Goal: Information Seeking & Learning: Find specific page/section

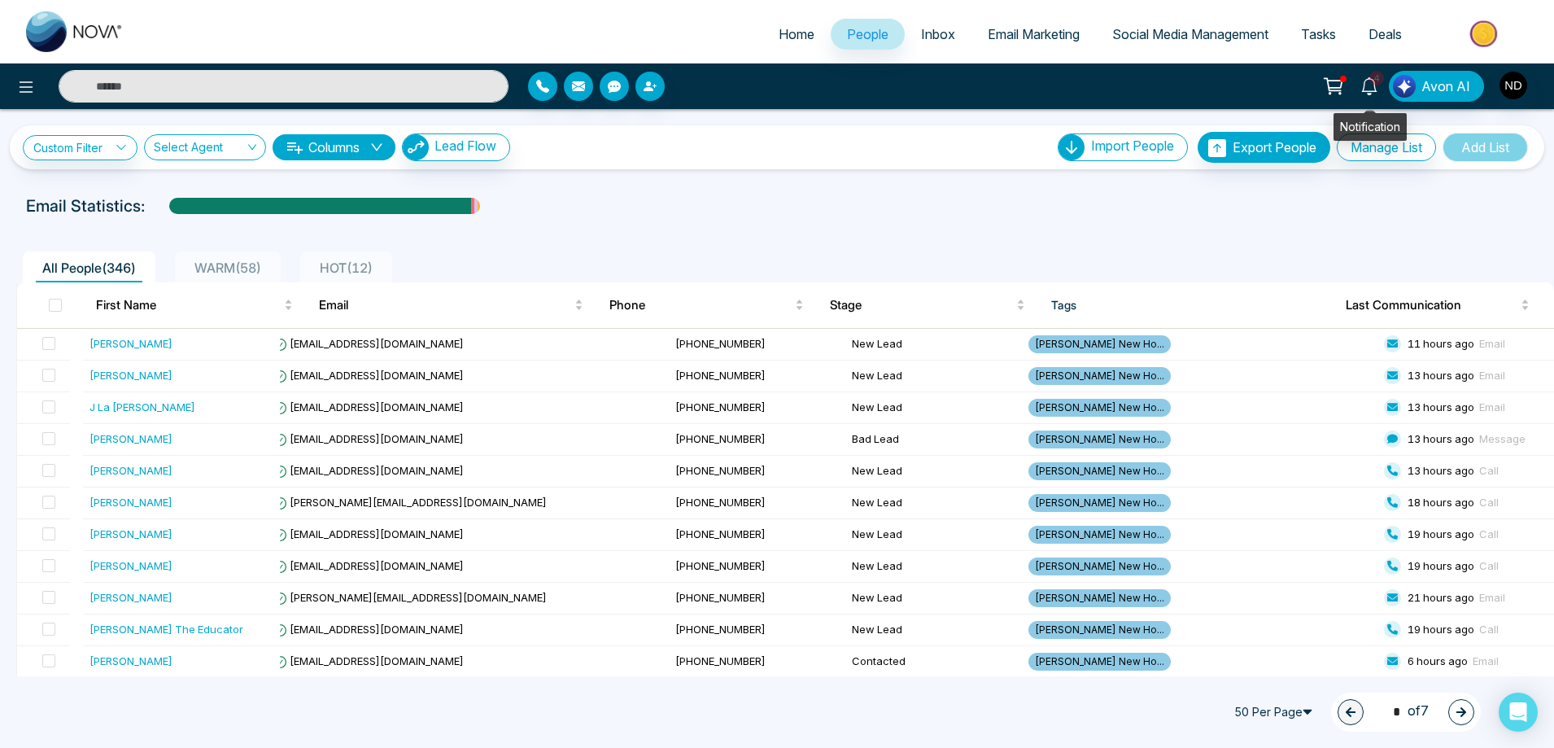
click at [1367, 92] on icon at bounding box center [1369, 86] width 18 height 18
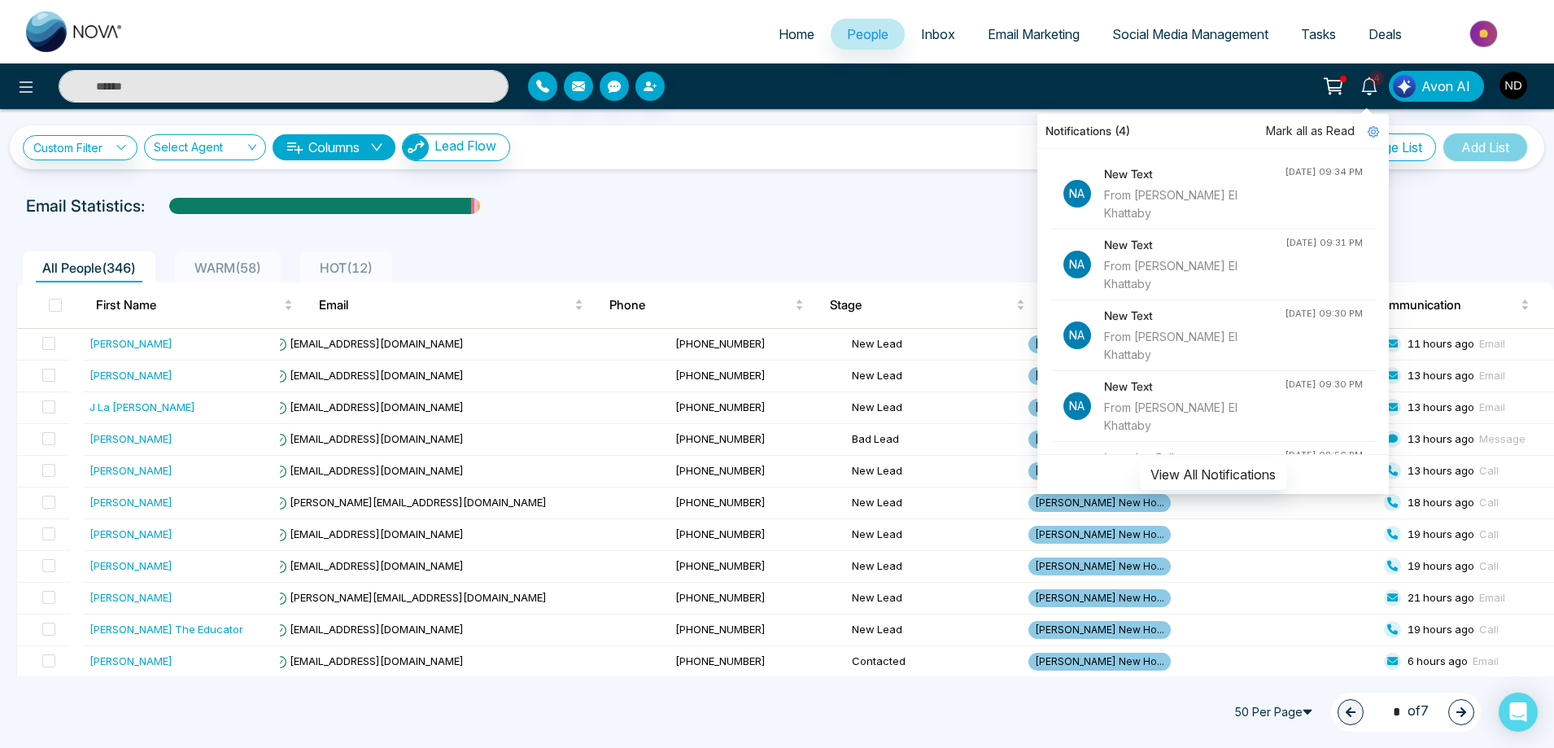
click at [1145, 328] on div "From [PERSON_NAME] El Khattaby" at bounding box center [1194, 346] width 181 height 36
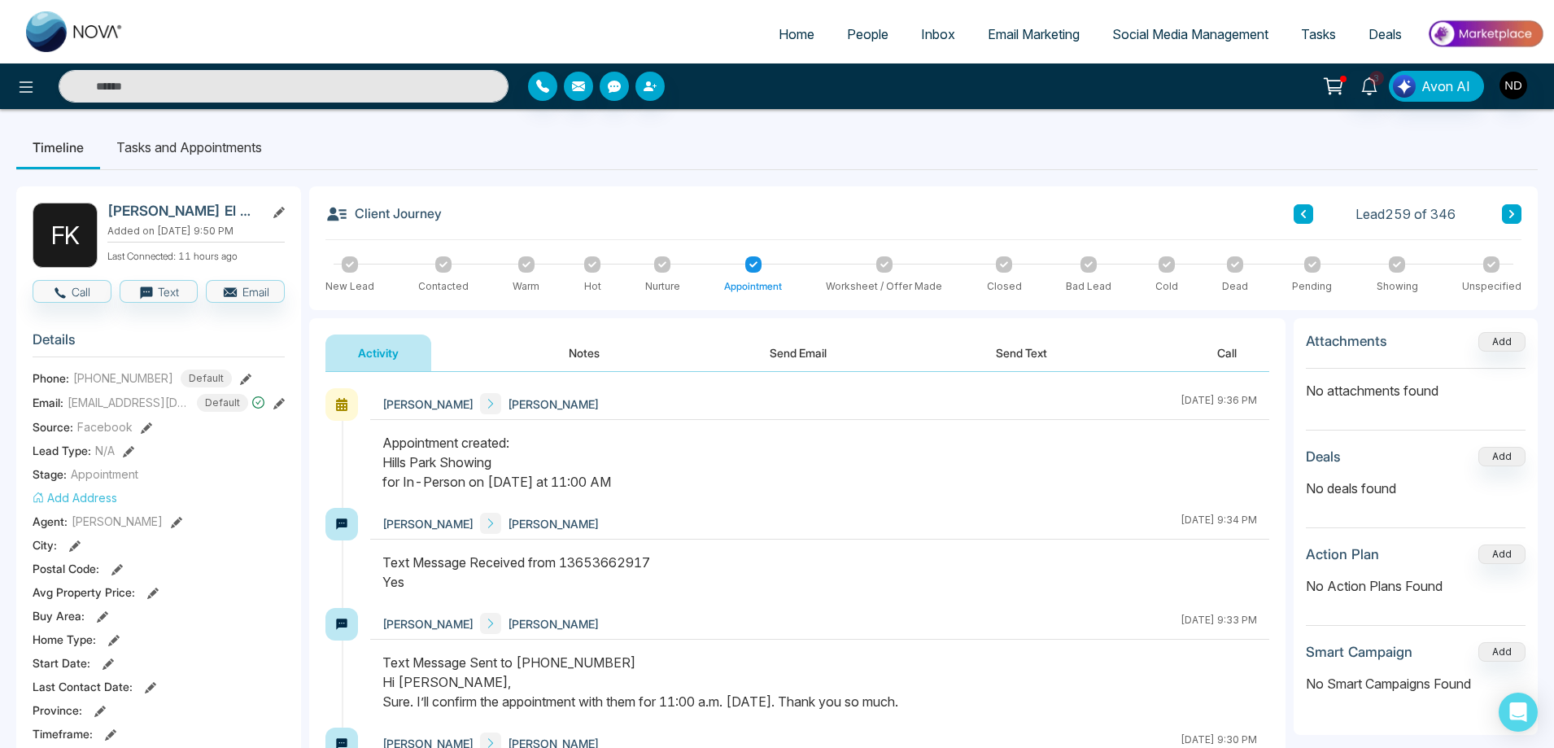
click at [1028, 351] on button "Send Text" at bounding box center [1021, 352] width 116 height 37
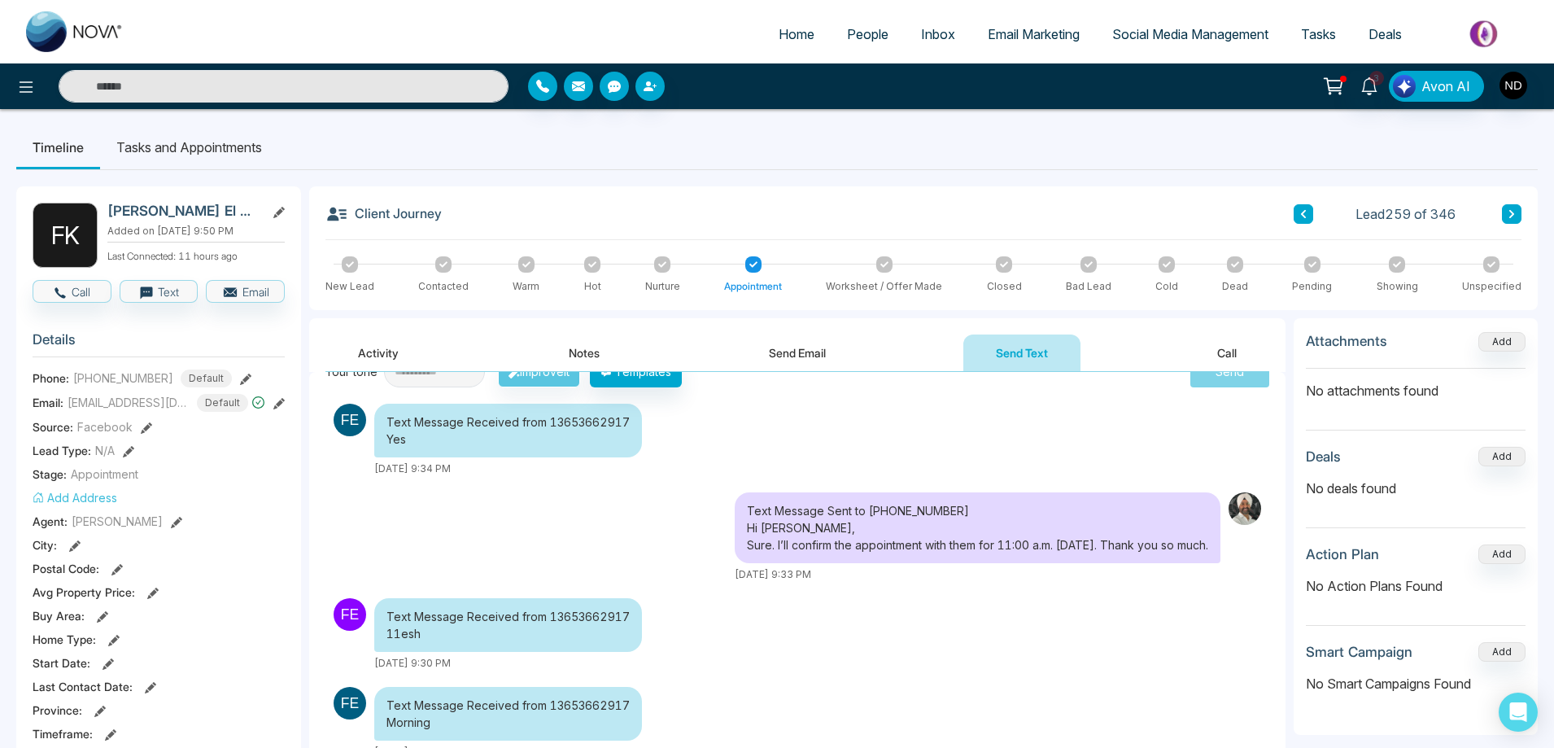
scroll to position [163, 0]
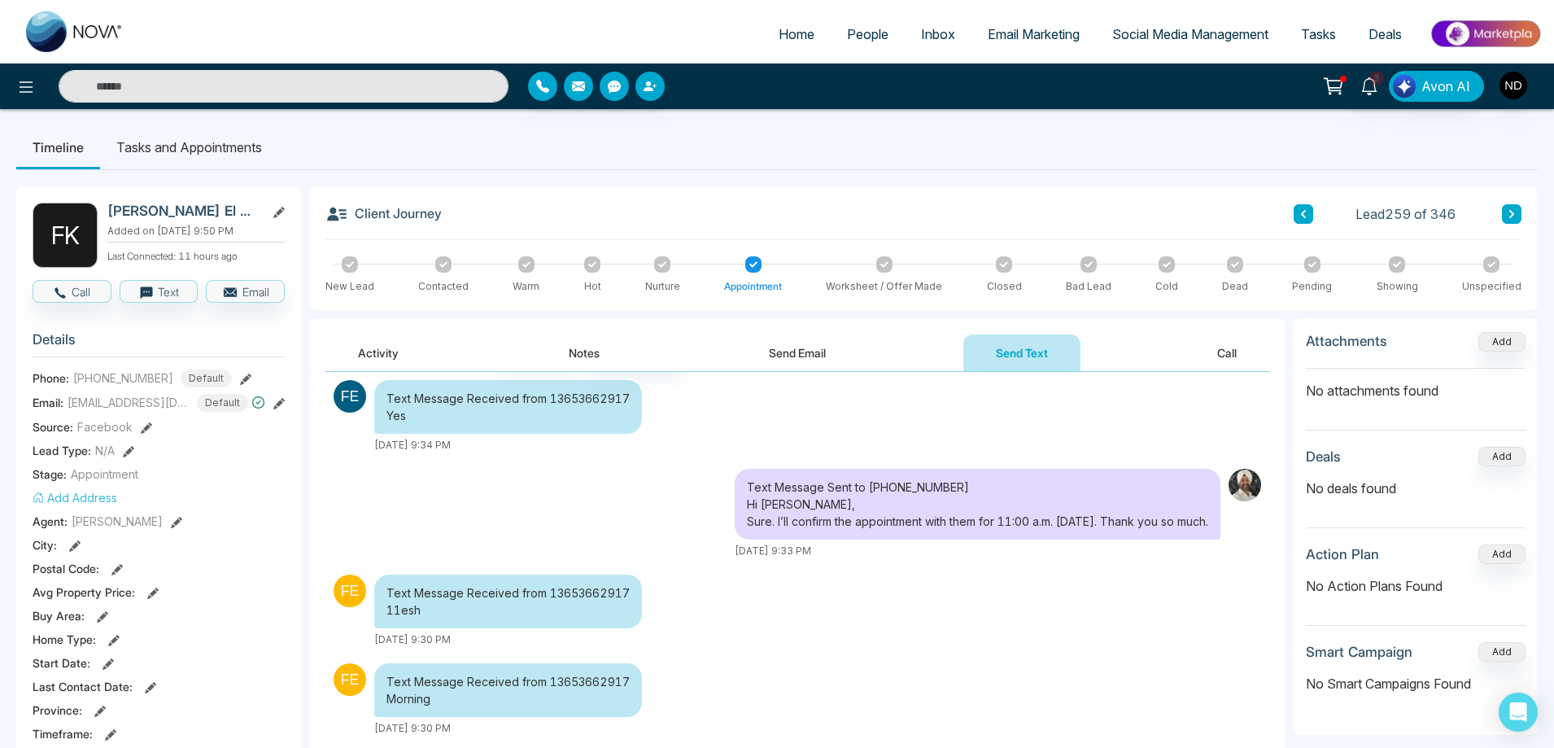
click at [286, 89] on input "text" at bounding box center [284, 86] width 450 height 33
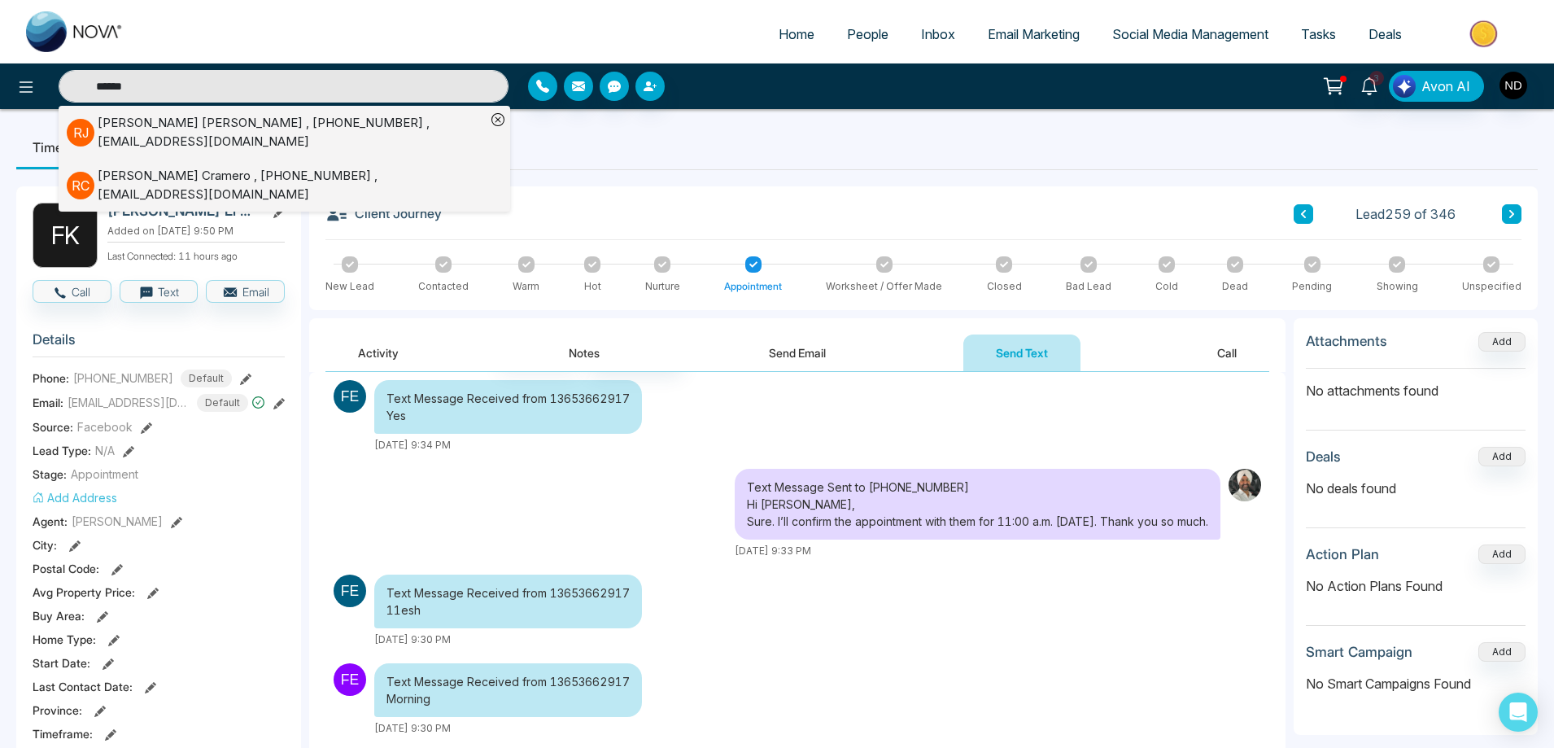
type input "******"
click at [358, 136] on div "[PERSON_NAME] , [PHONE_NUMBER] , [EMAIL_ADDRESS][DOMAIN_NAME]" at bounding box center [292, 132] width 388 height 37
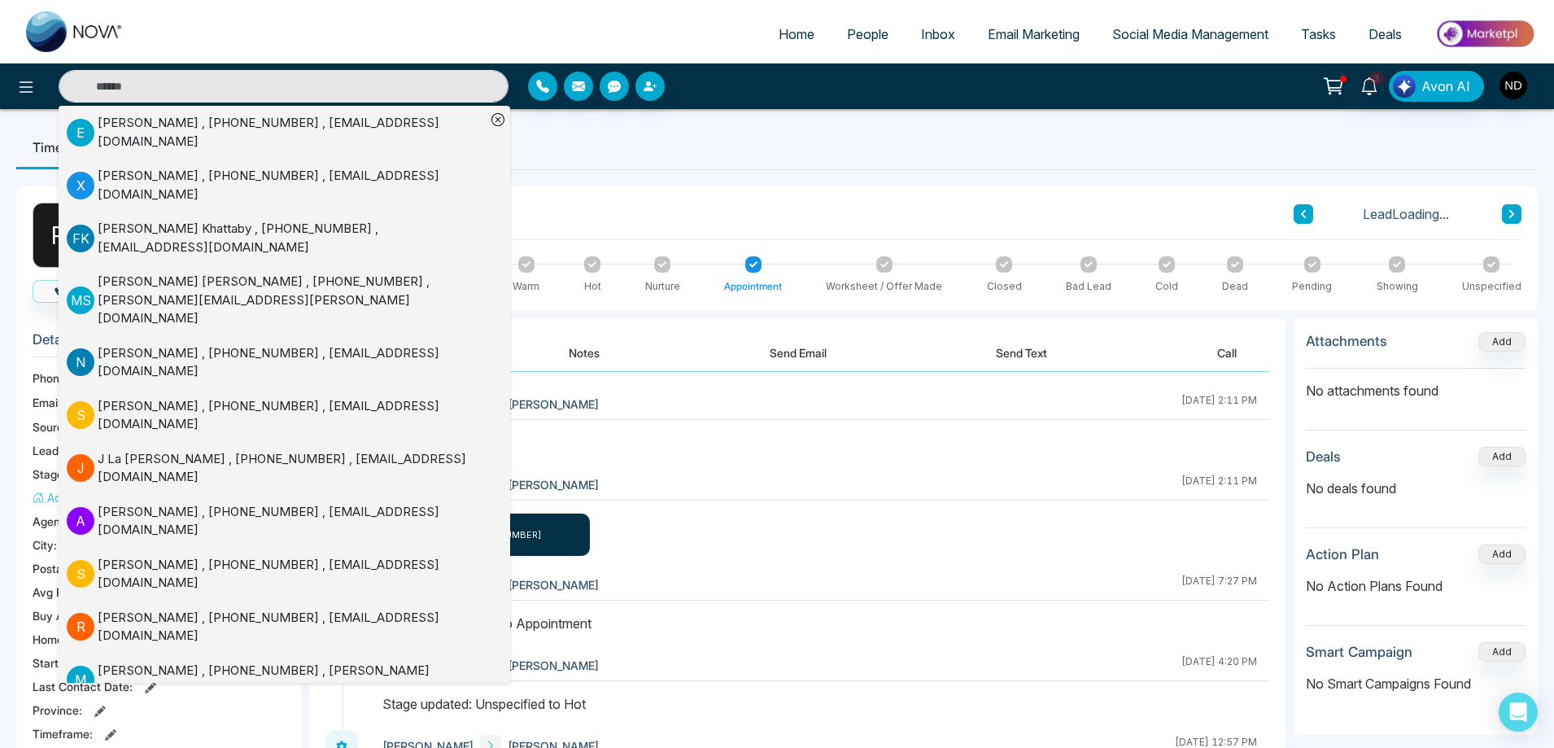
click at [825, 410] on div "[PERSON_NAME] [PERSON_NAME][DATE] 2:11 PM" at bounding box center [819, 404] width 899 height 32
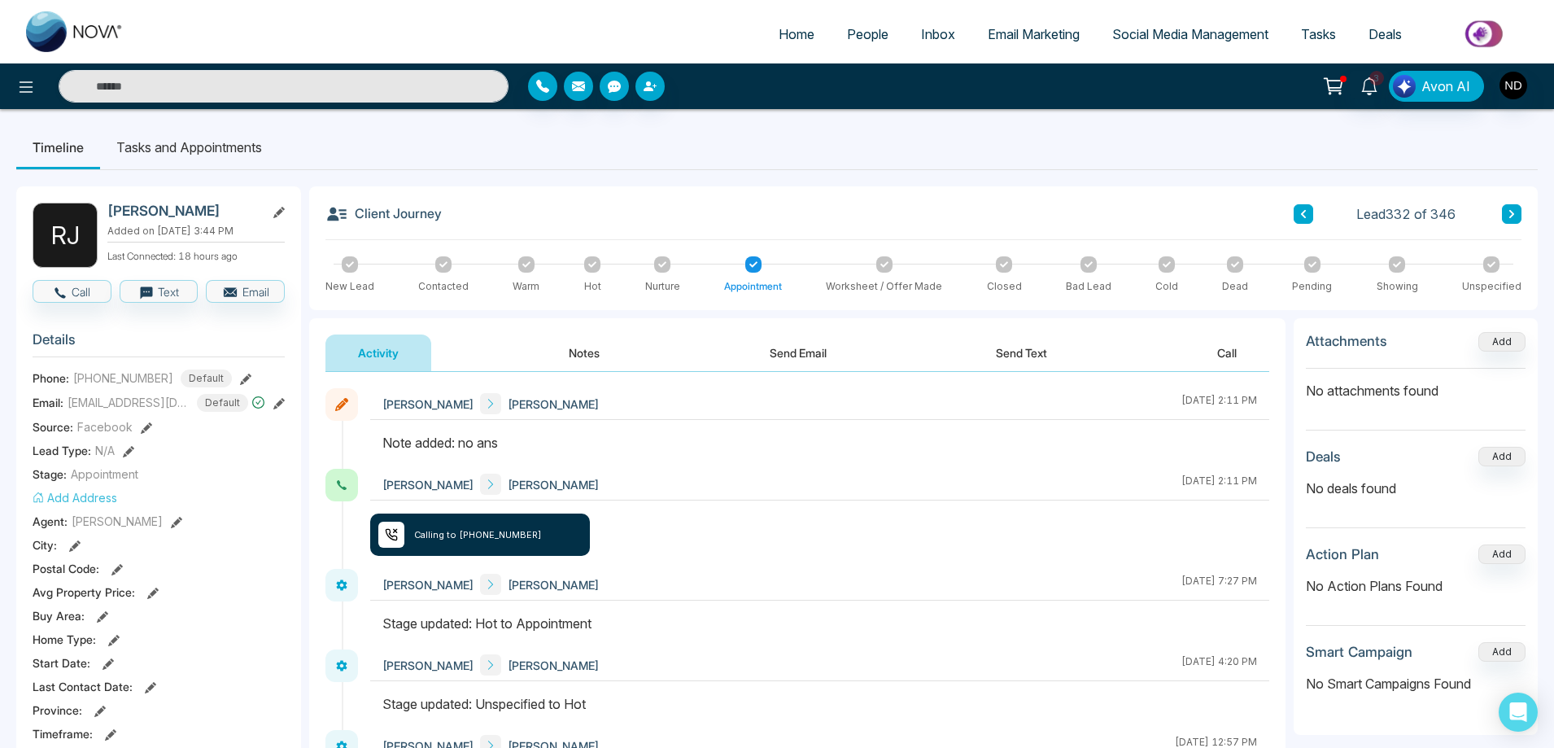
click at [220, 146] on li "Tasks and Appointments" at bounding box center [189, 147] width 178 height 44
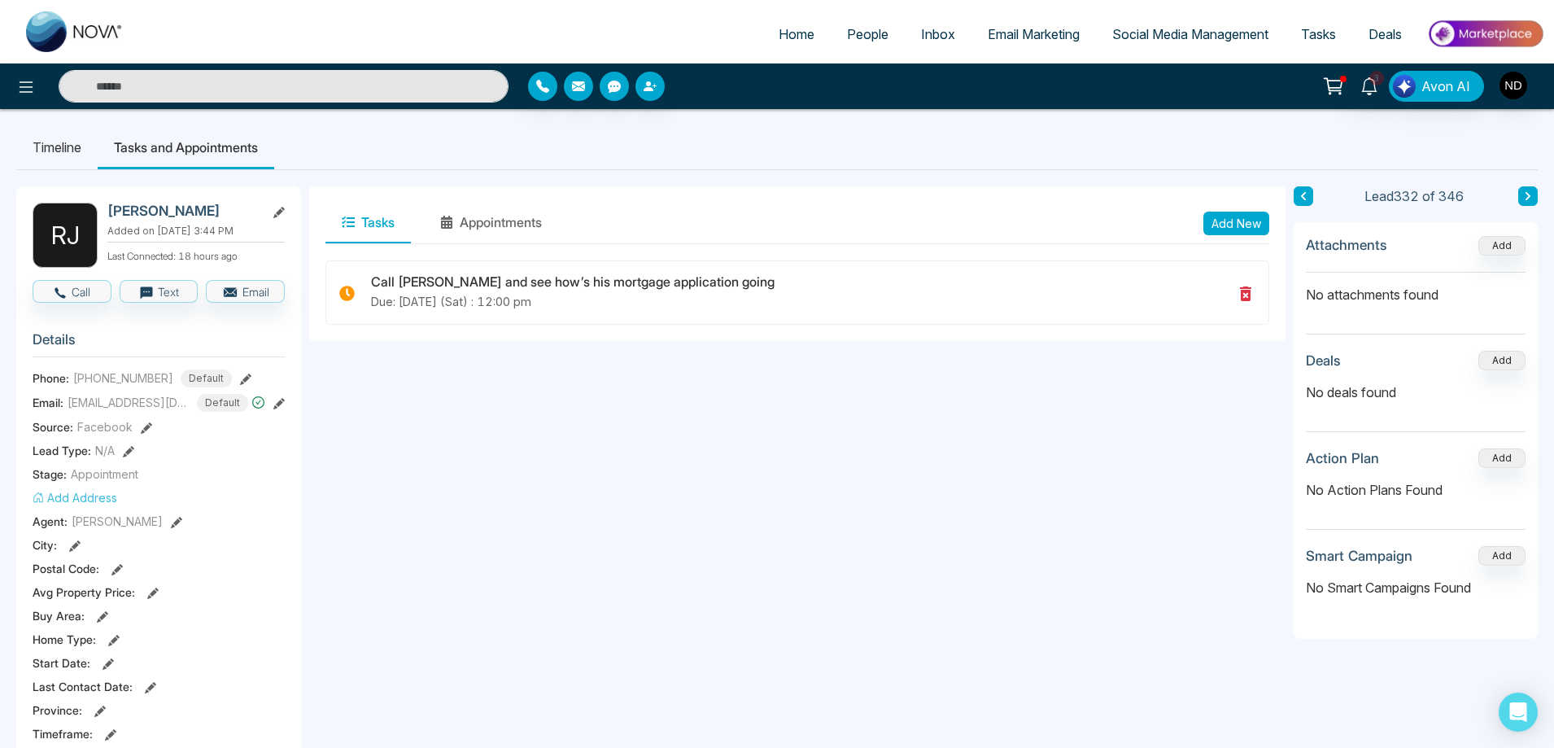
click at [243, 89] on input "text" at bounding box center [284, 86] width 450 height 33
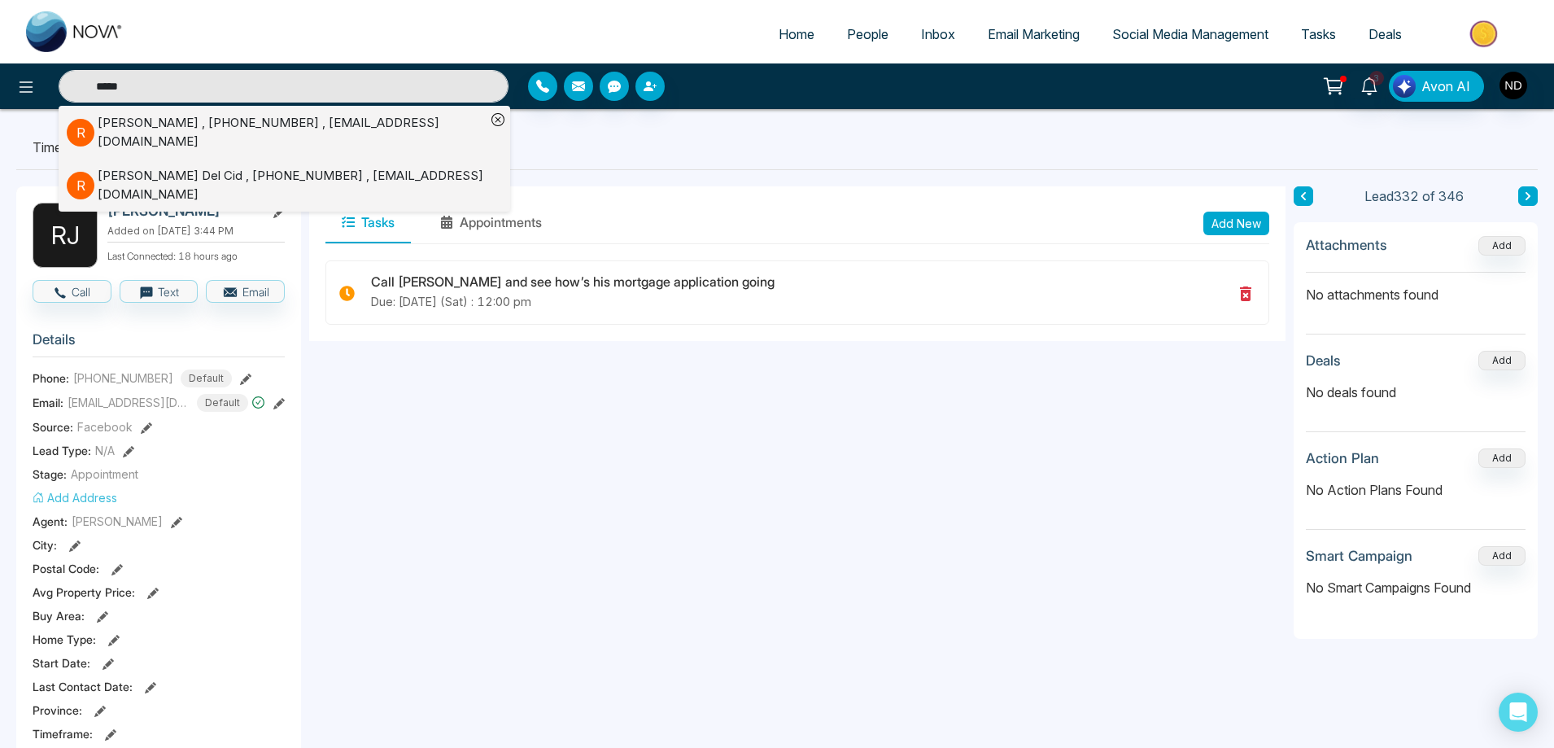
type input "*****"
click at [342, 129] on div "[PERSON_NAME] , [PHONE_NUMBER] , [EMAIL_ADDRESS][DOMAIN_NAME]" at bounding box center [292, 132] width 388 height 37
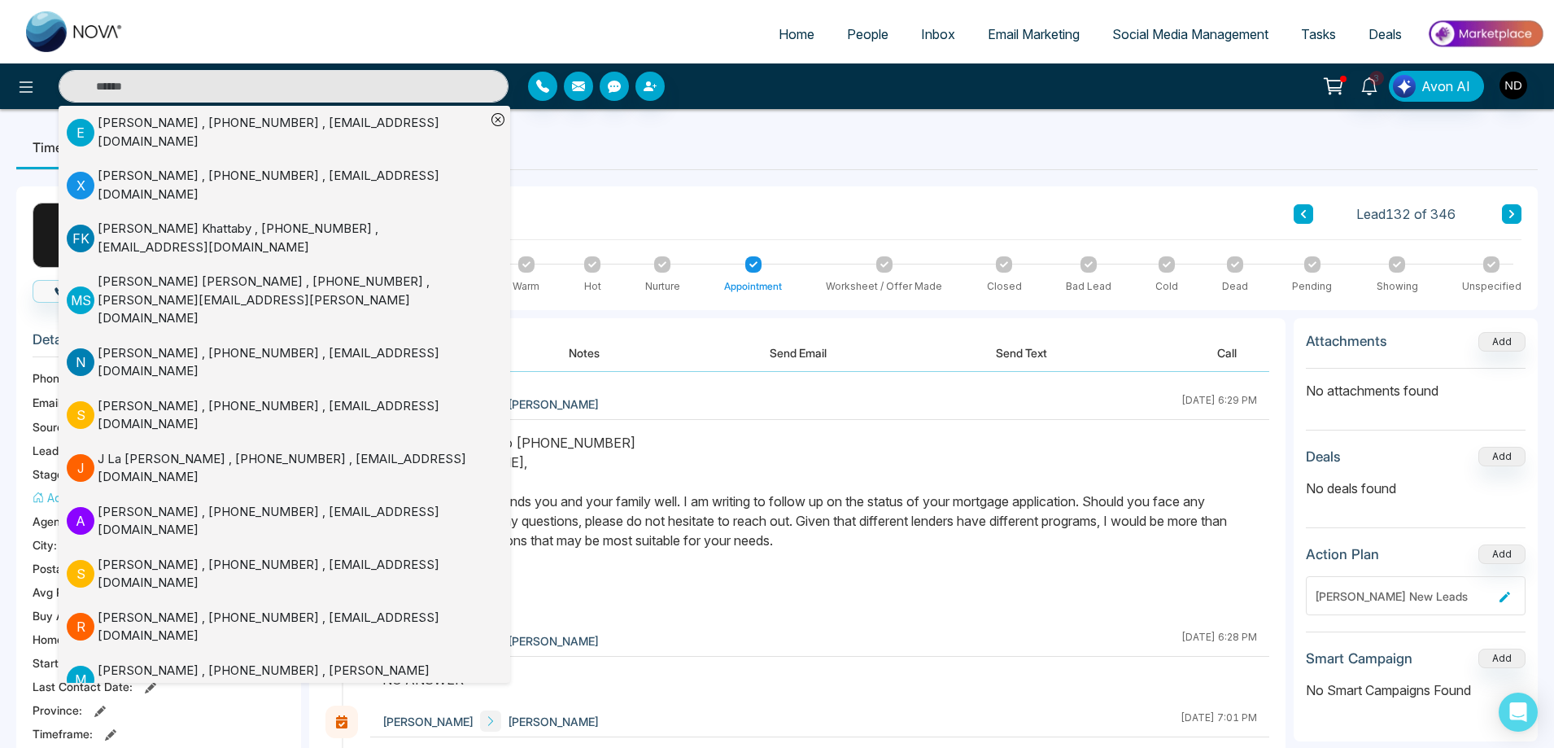
click at [844, 452] on div "Text Message Sent to [PHONE_NUMBER] Dear [PERSON_NAME], I hope this message fin…" at bounding box center [819, 521] width 875 height 176
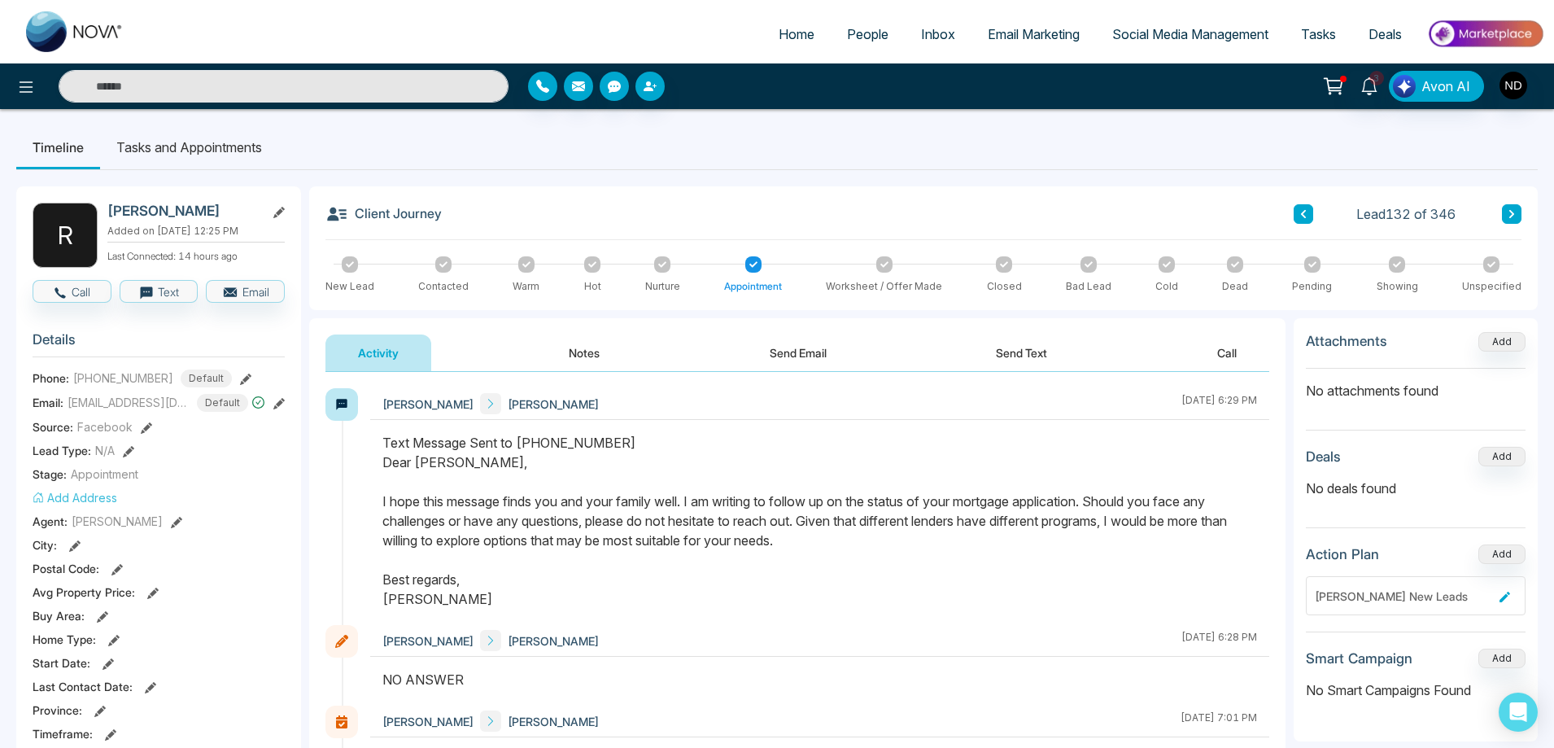
click at [618, 342] on button "Notes" at bounding box center [584, 352] width 96 height 37
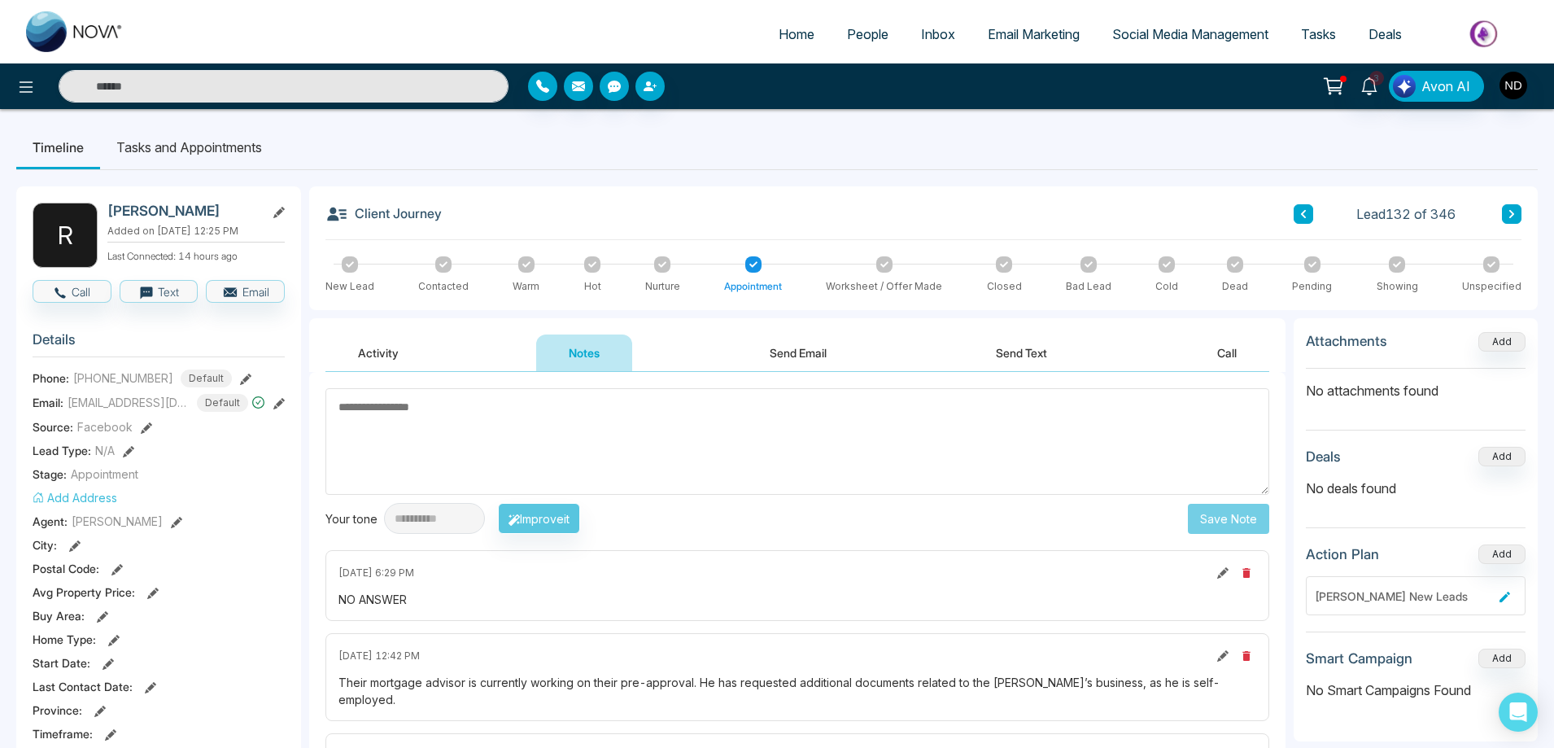
click at [1243, 354] on button "Call" at bounding box center [1227, 352] width 85 height 37
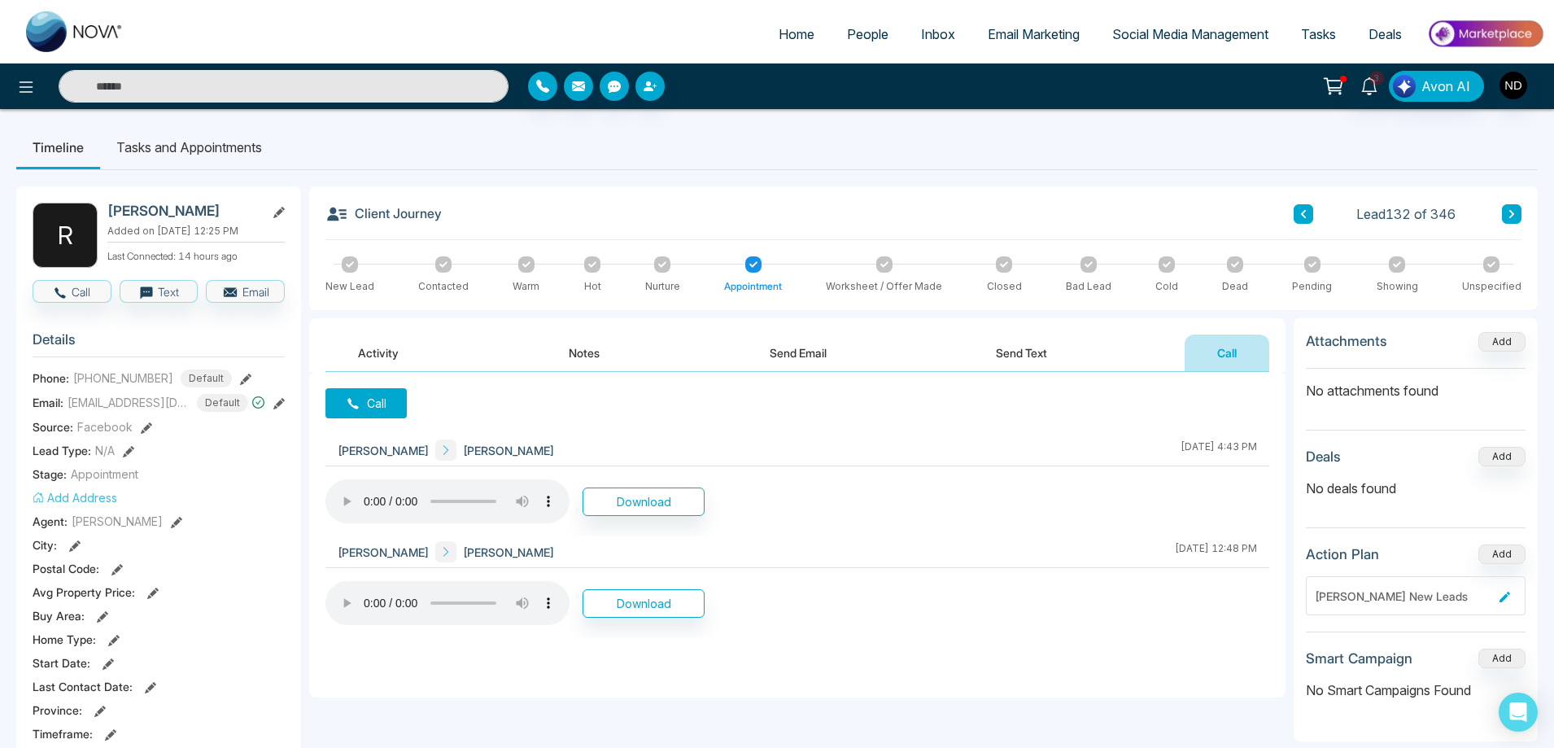
click at [1044, 350] on button "Send Text" at bounding box center [1021, 352] width 116 height 37
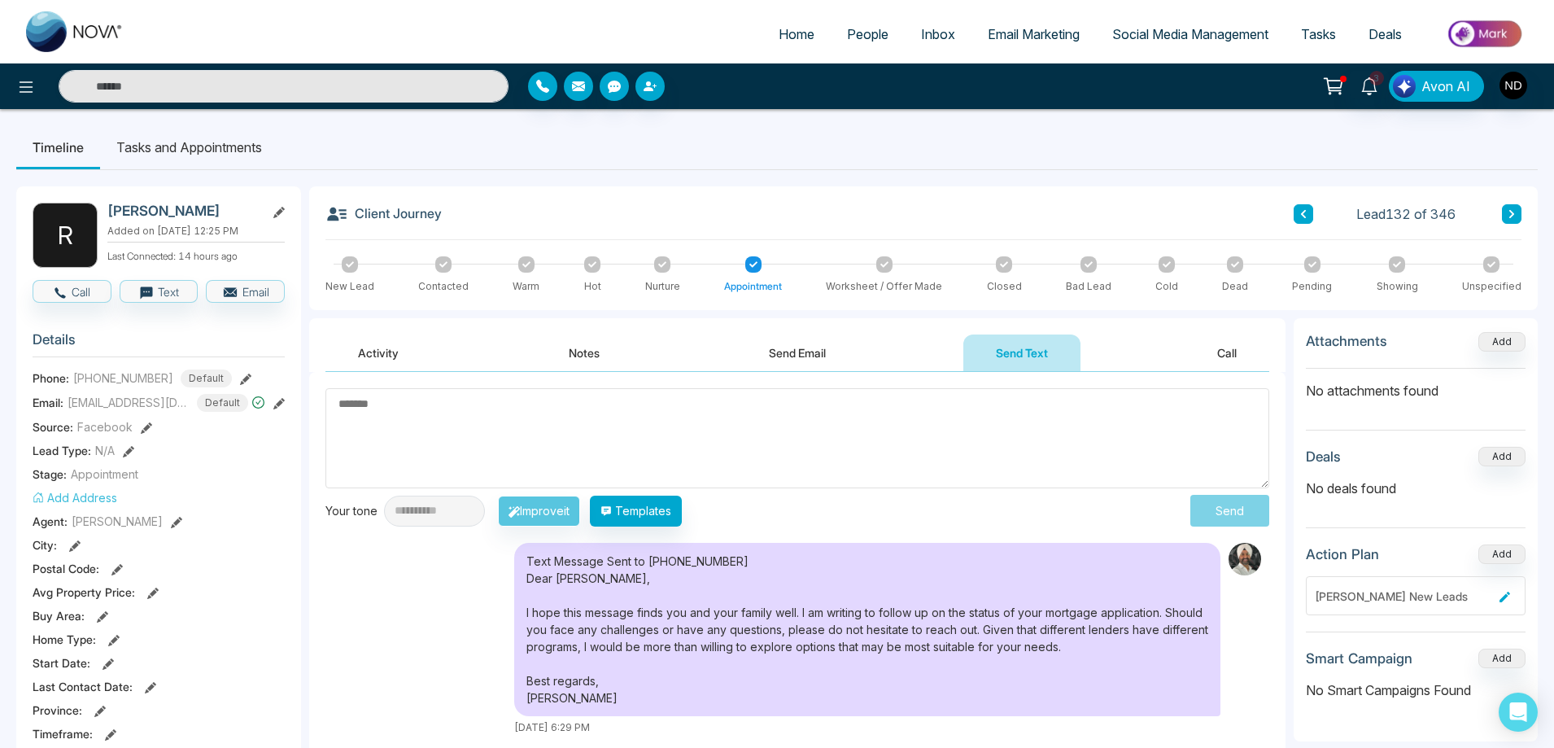
click at [800, 356] on button "Send Email" at bounding box center [797, 352] width 122 height 37
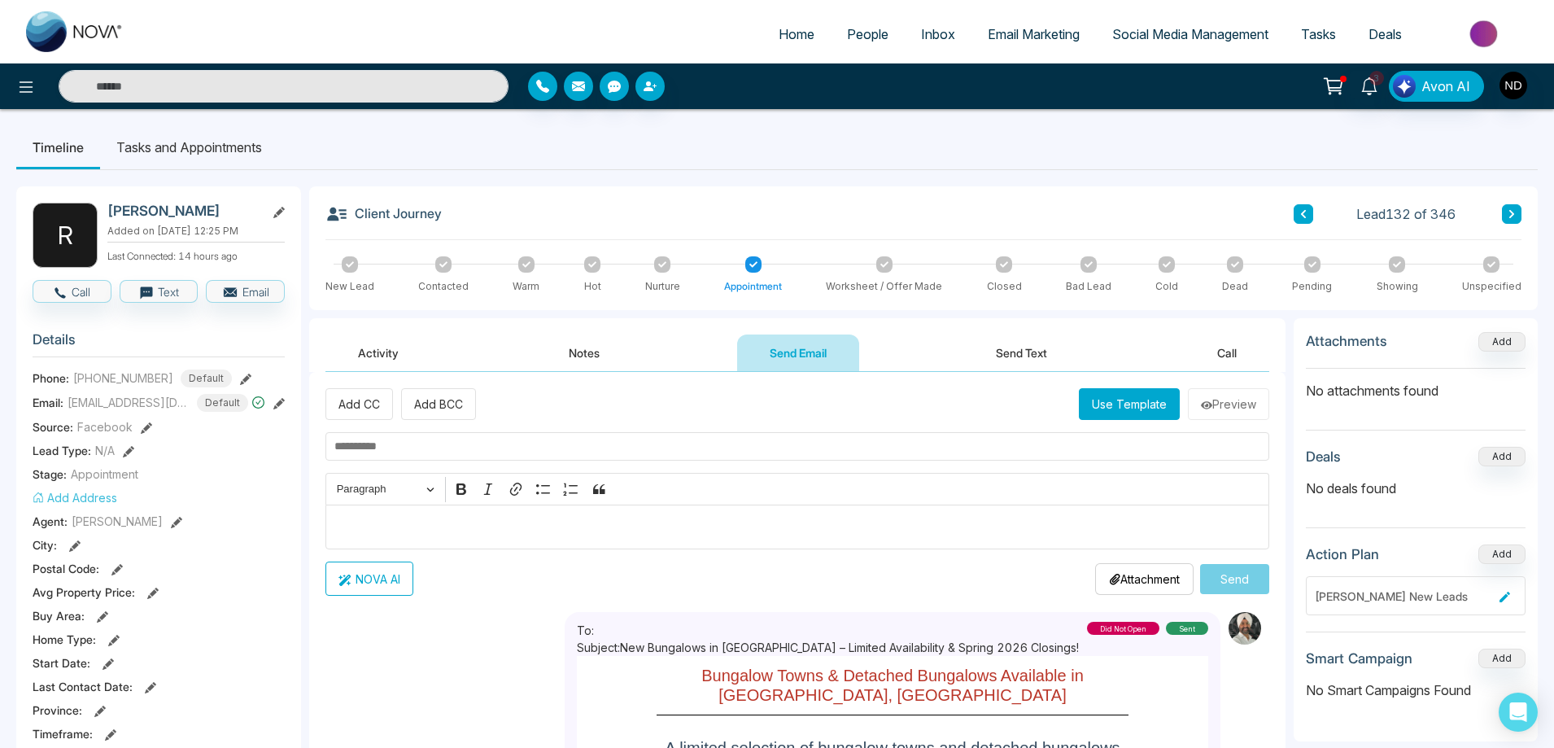
click at [582, 356] on button "Notes" at bounding box center [584, 352] width 96 height 37
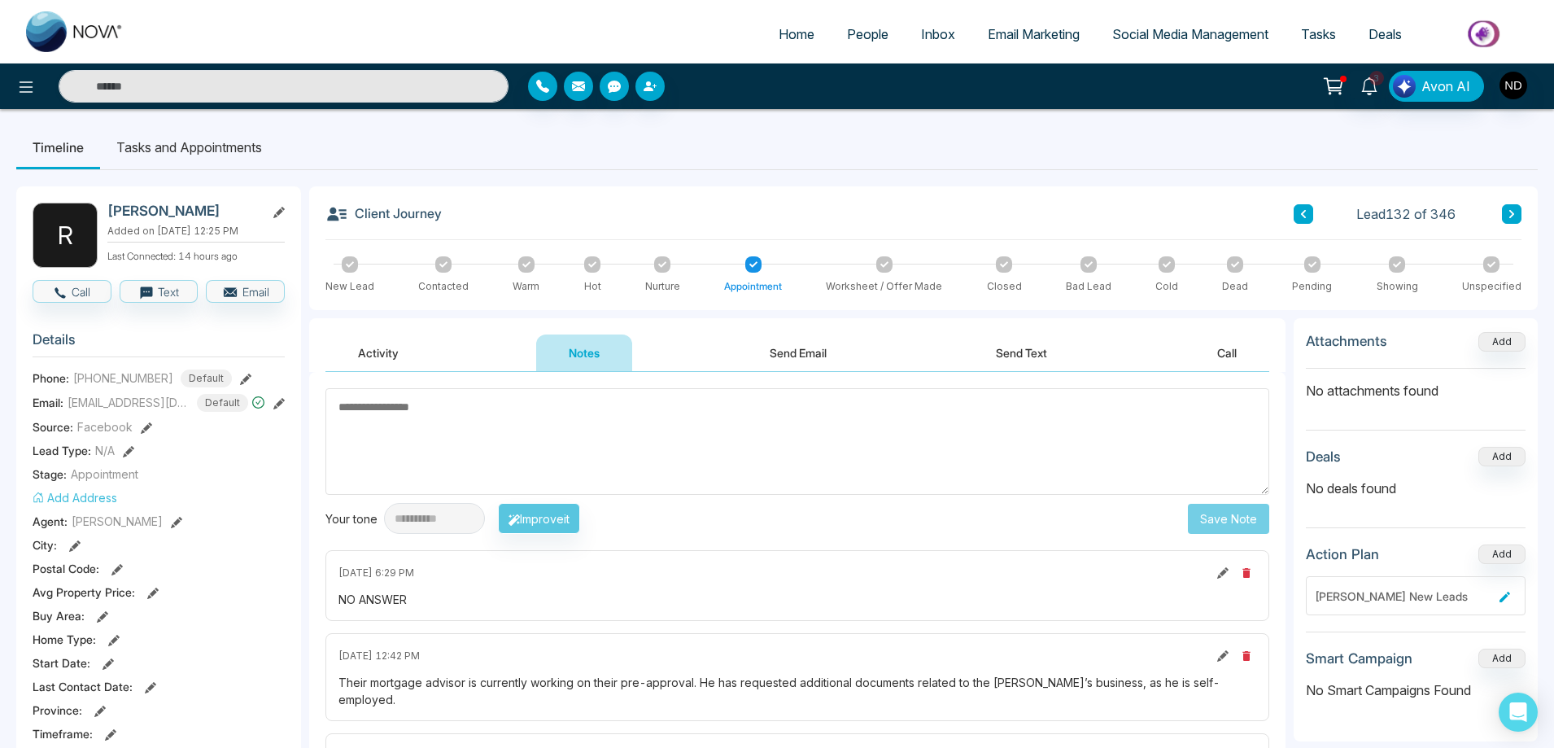
click at [378, 355] on button "Activity" at bounding box center [378, 352] width 106 height 37
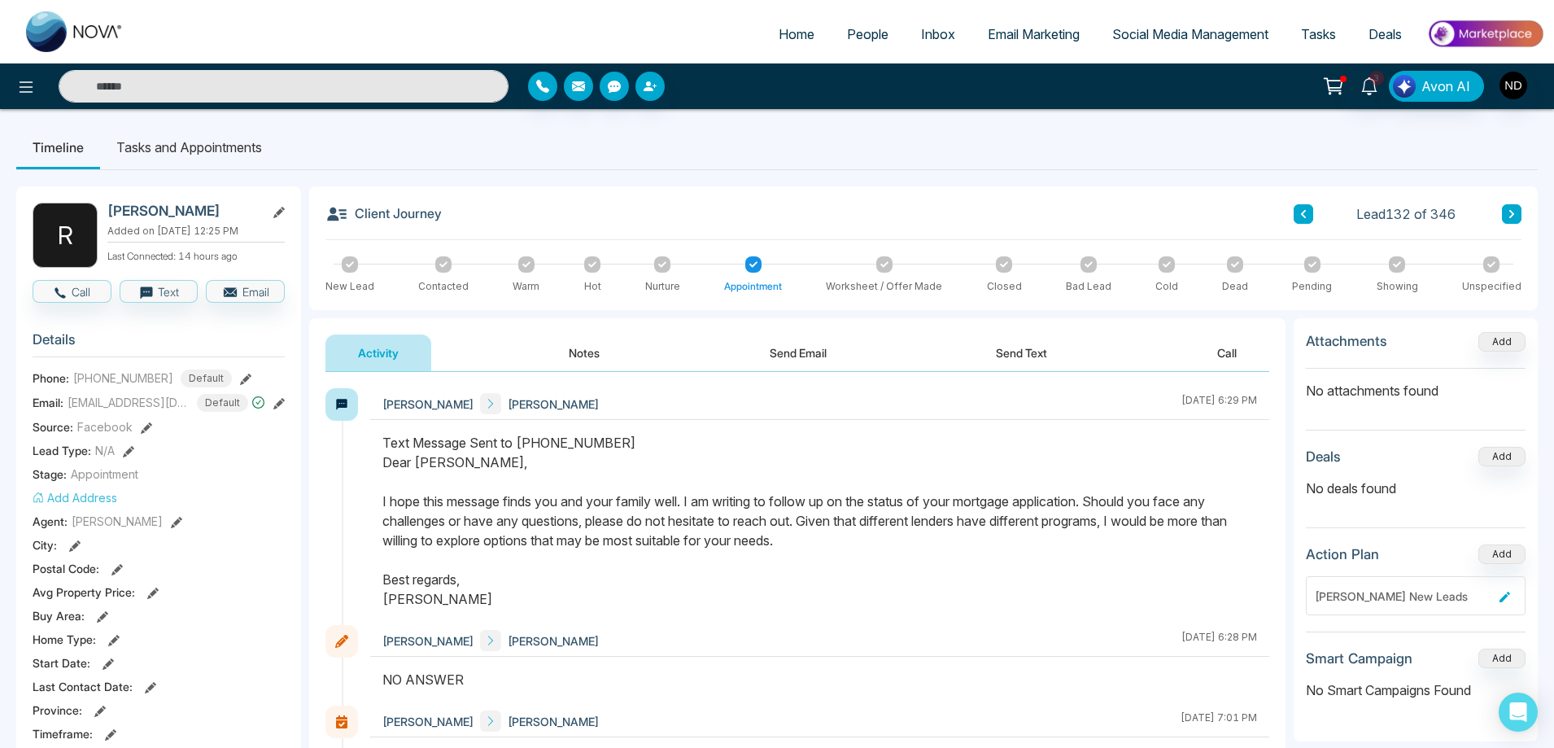
click at [856, 35] on span "People" at bounding box center [867, 34] width 41 height 16
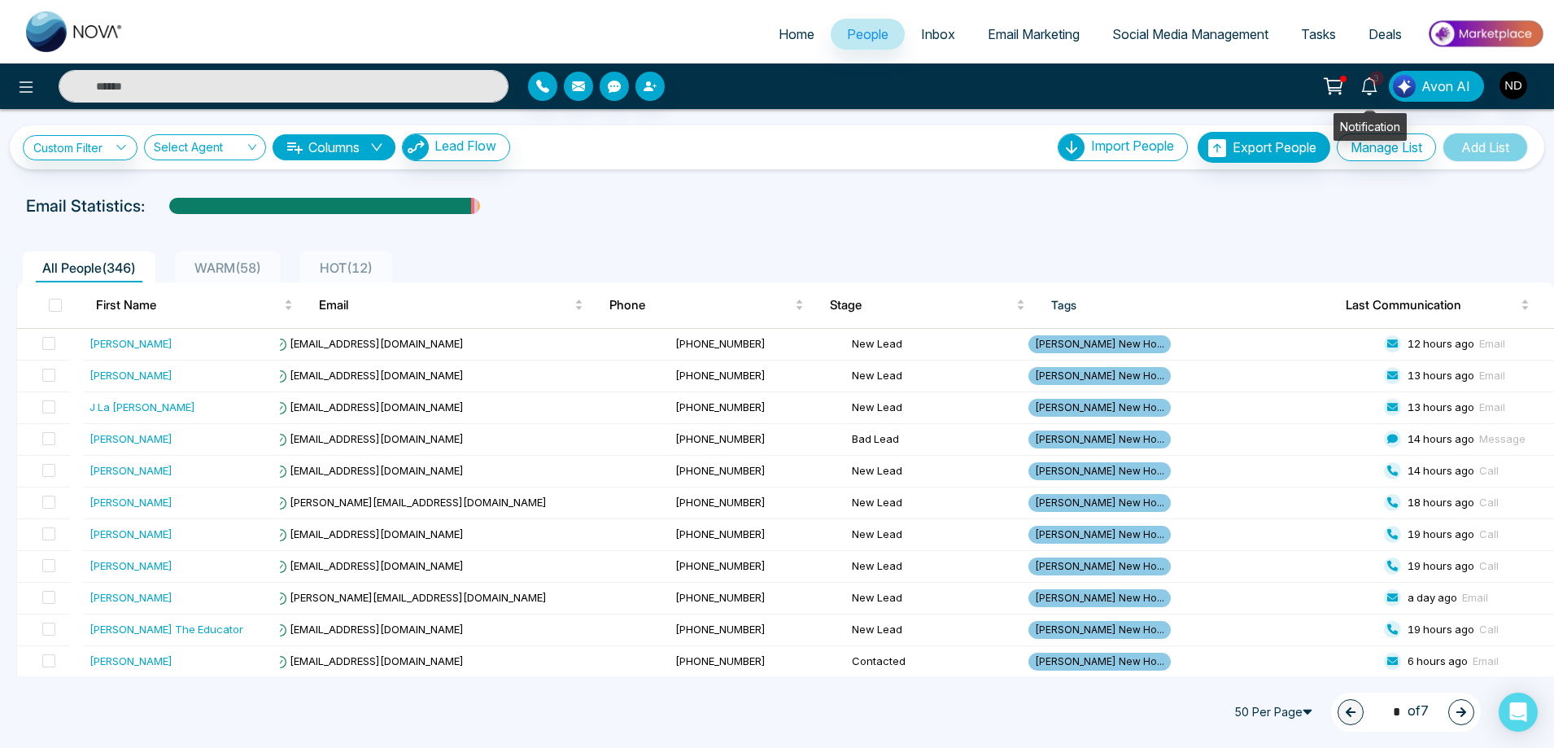
click at [1377, 83] on span "3" at bounding box center [1376, 78] width 15 height 15
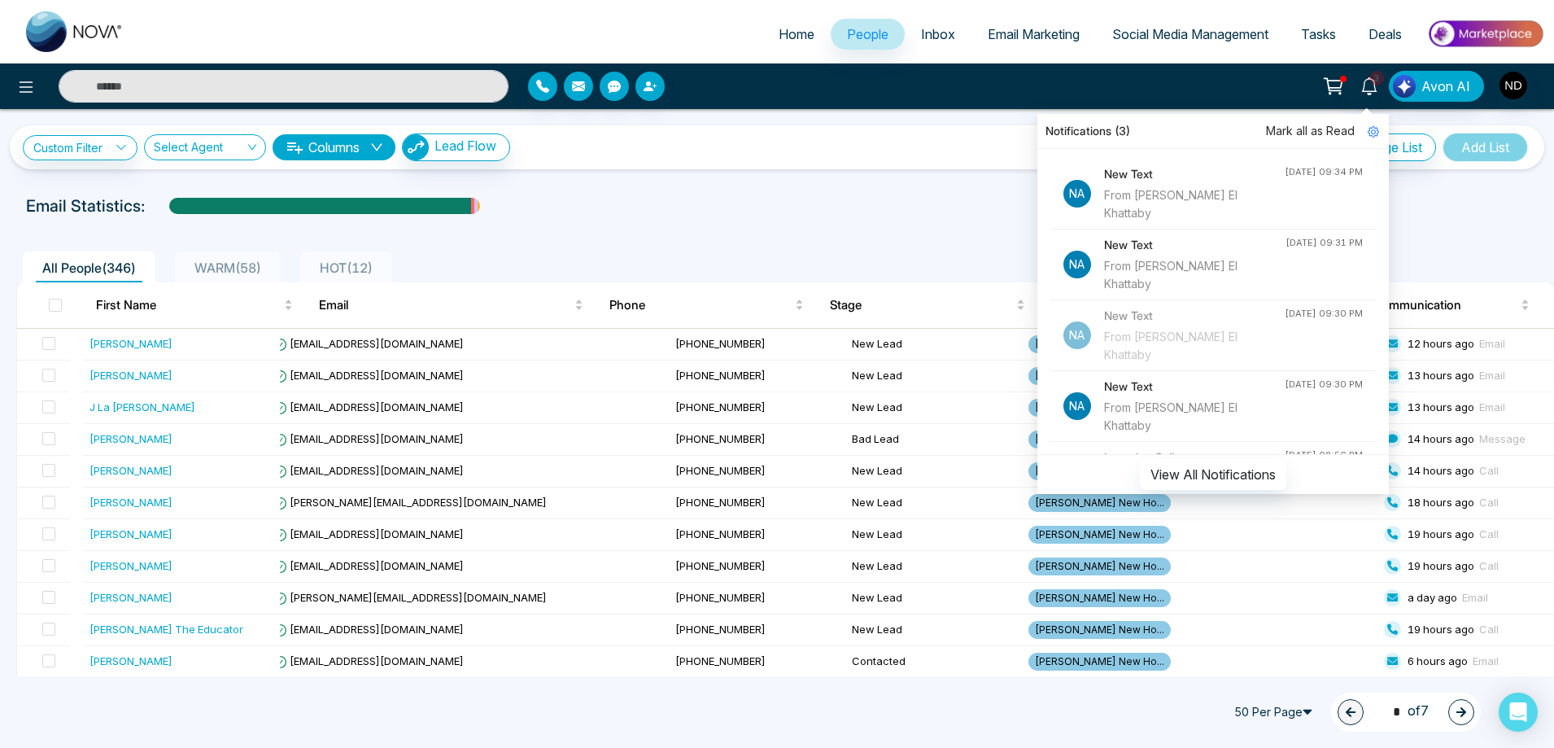
click at [1330, 129] on span "Mark all as Read" at bounding box center [1310, 131] width 89 height 18
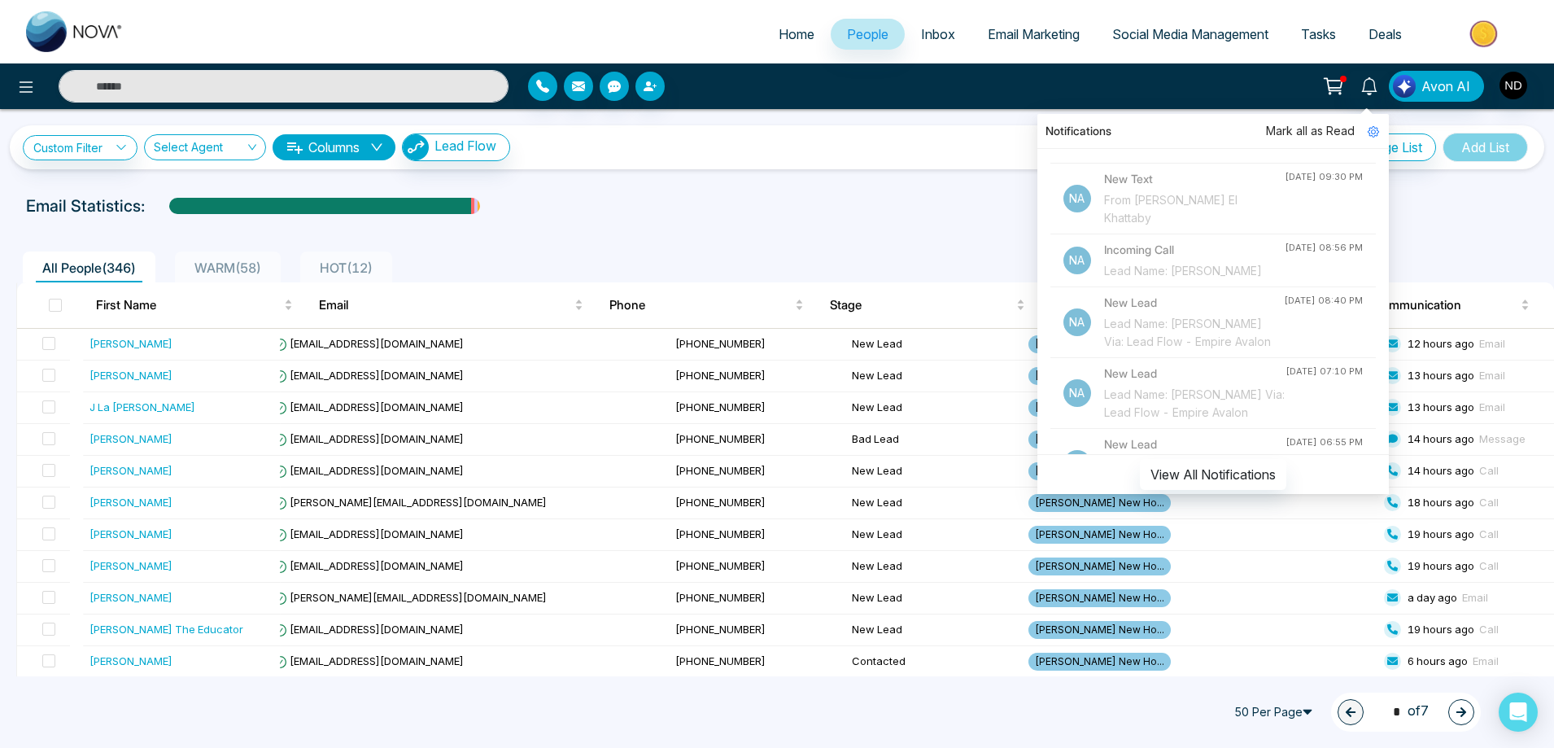
scroll to position [244, 0]
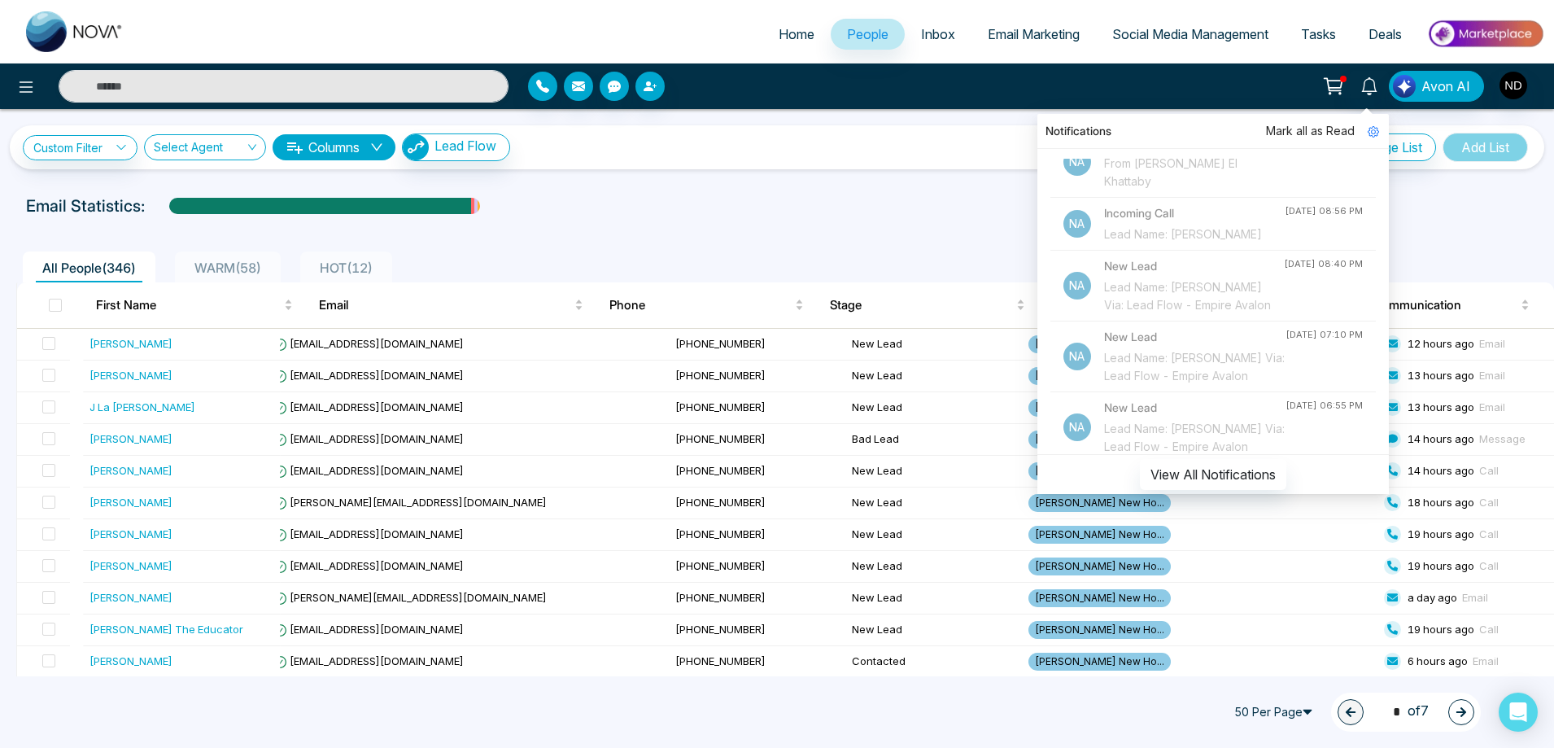
click at [718, 203] on div "Email Statistics:" at bounding box center [777, 206] width 1502 height 24
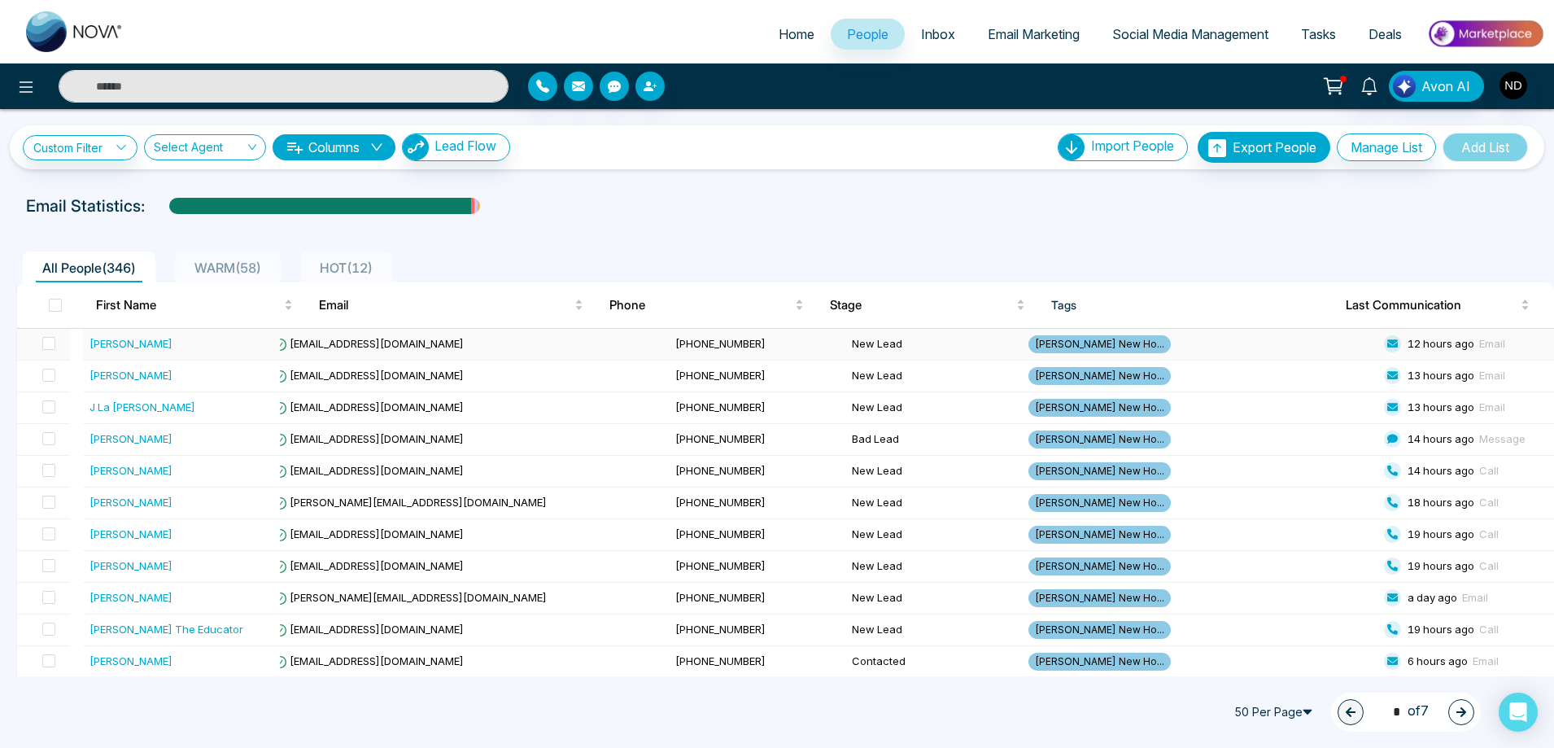
click at [130, 347] on div "[PERSON_NAME]" at bounding box center [130, 343] width 83 height 16
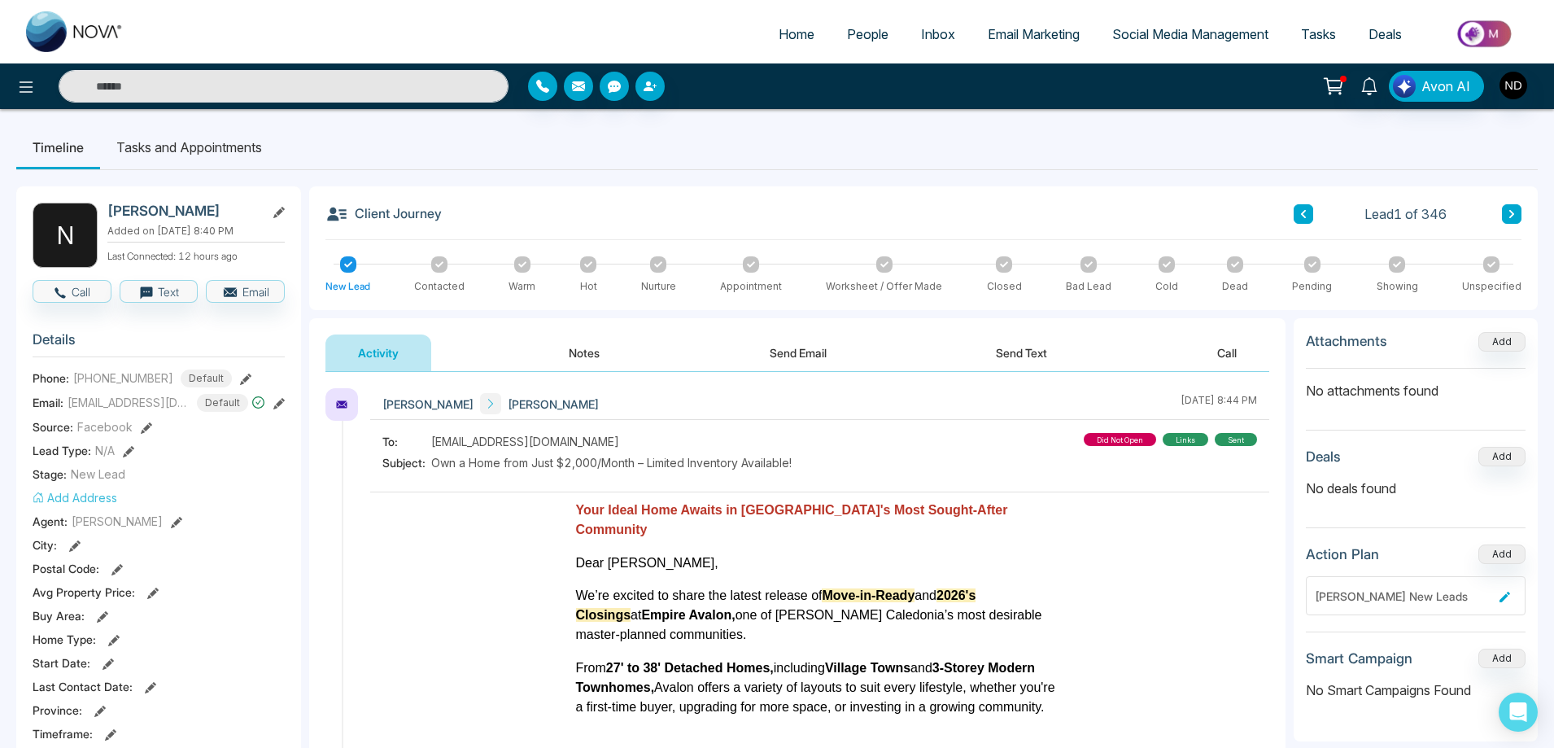
click at [583, 350] on button "Notes" at bounding box center [584, 352] width 96 height 37
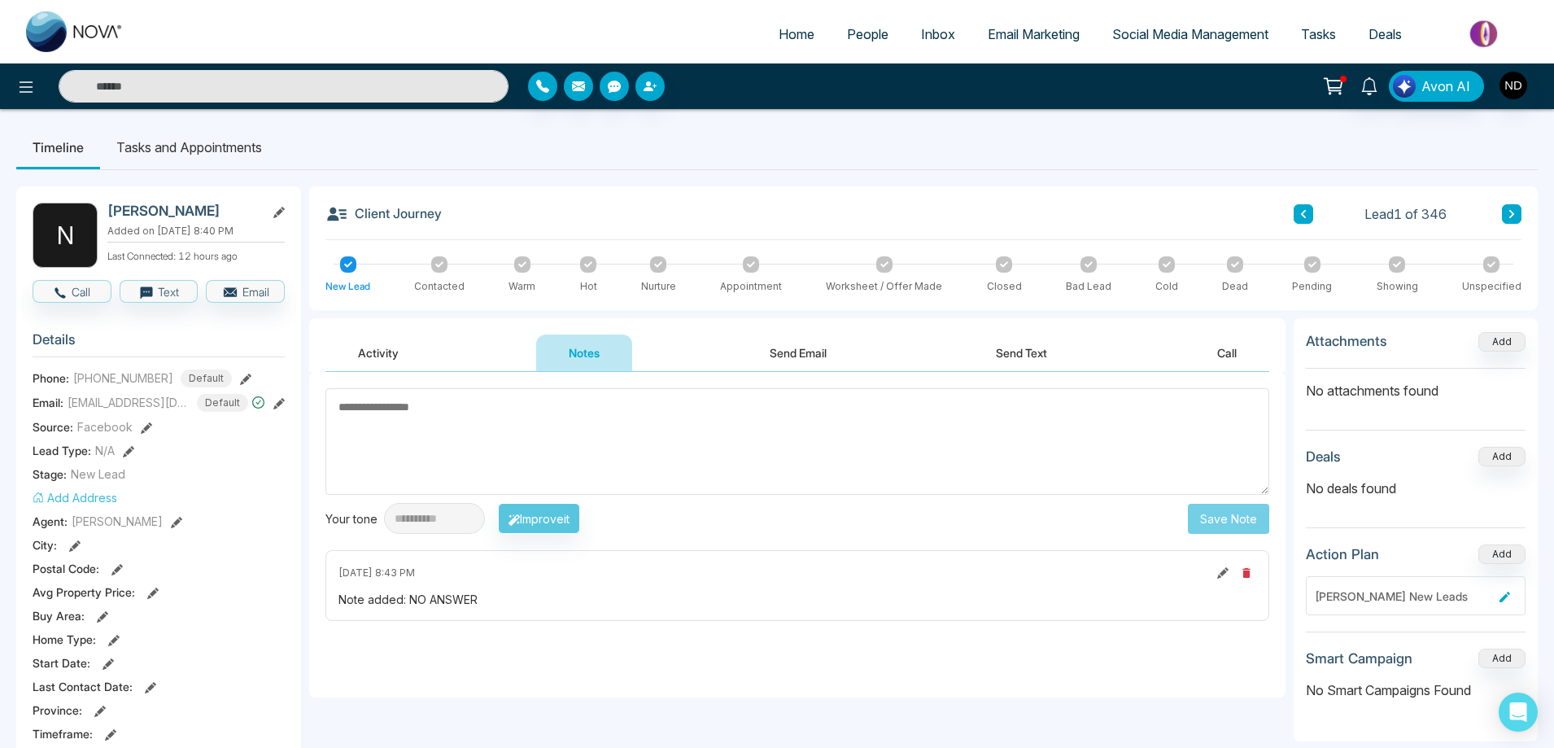
click at [600, 565] on div "[DATE] 8:43 PM" at bounding box center [797, 573] width 918 height 20
click at [1032, 355] on button "Send Text" at bounding box center [1021, 352] width 116 height 37
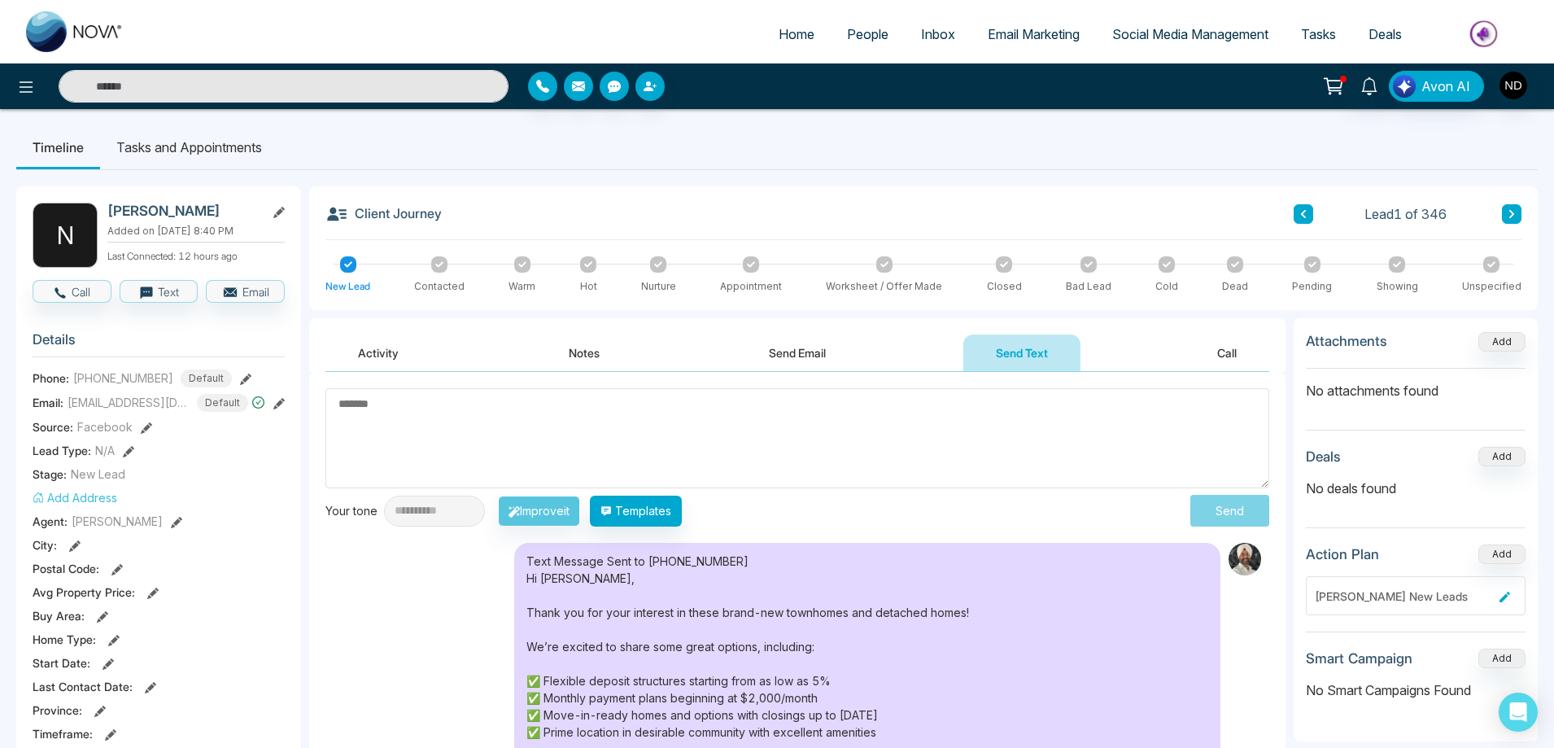
click at [813, 354] on button "Send Email" at bounding box center [797, 352] width 122 height 37
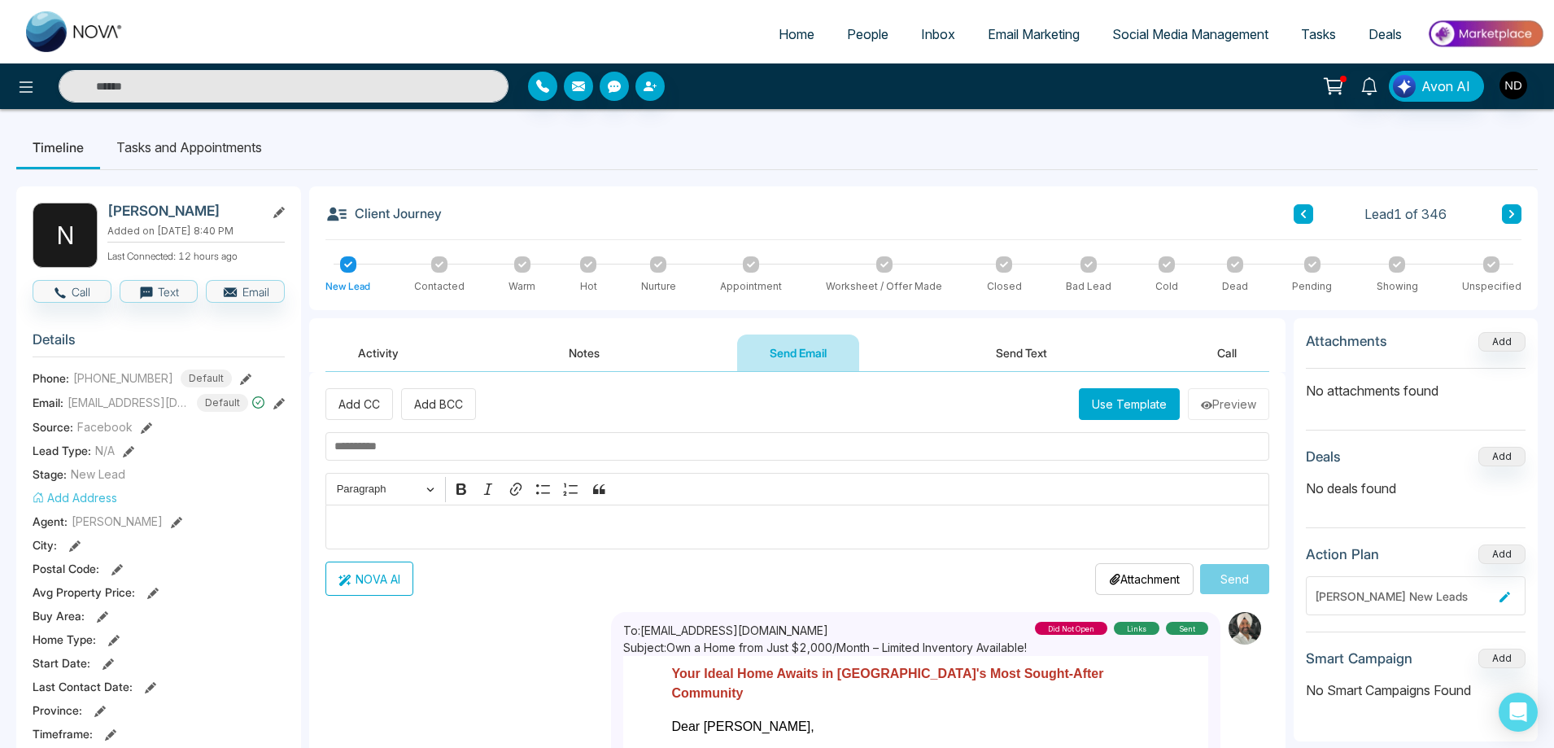
click at [368, 351] on button "Activity" at bounding box center [378, 352] width 106 height 37
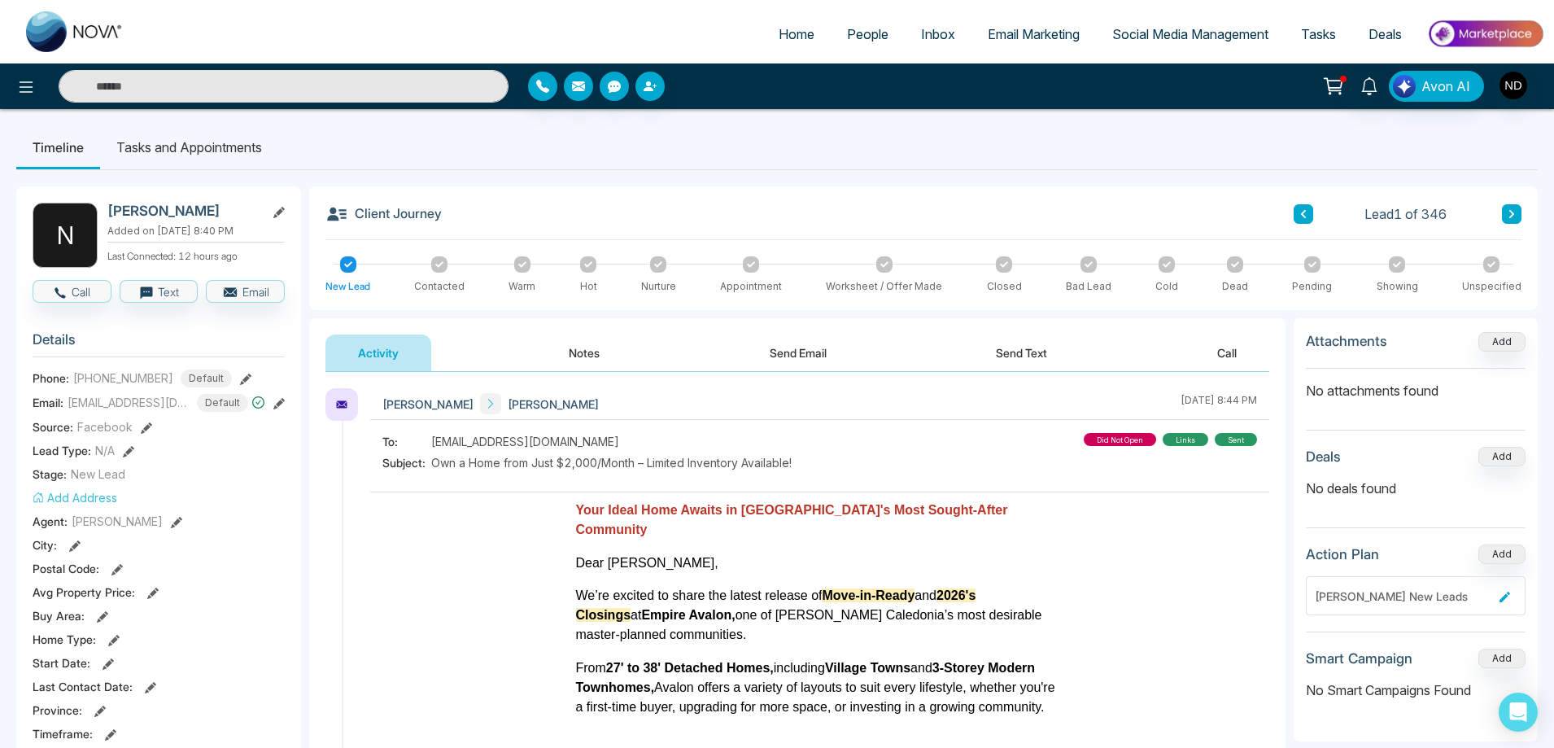
click at [1510, 216] on icon at bounding box center [1512, 214] width 8 height 10
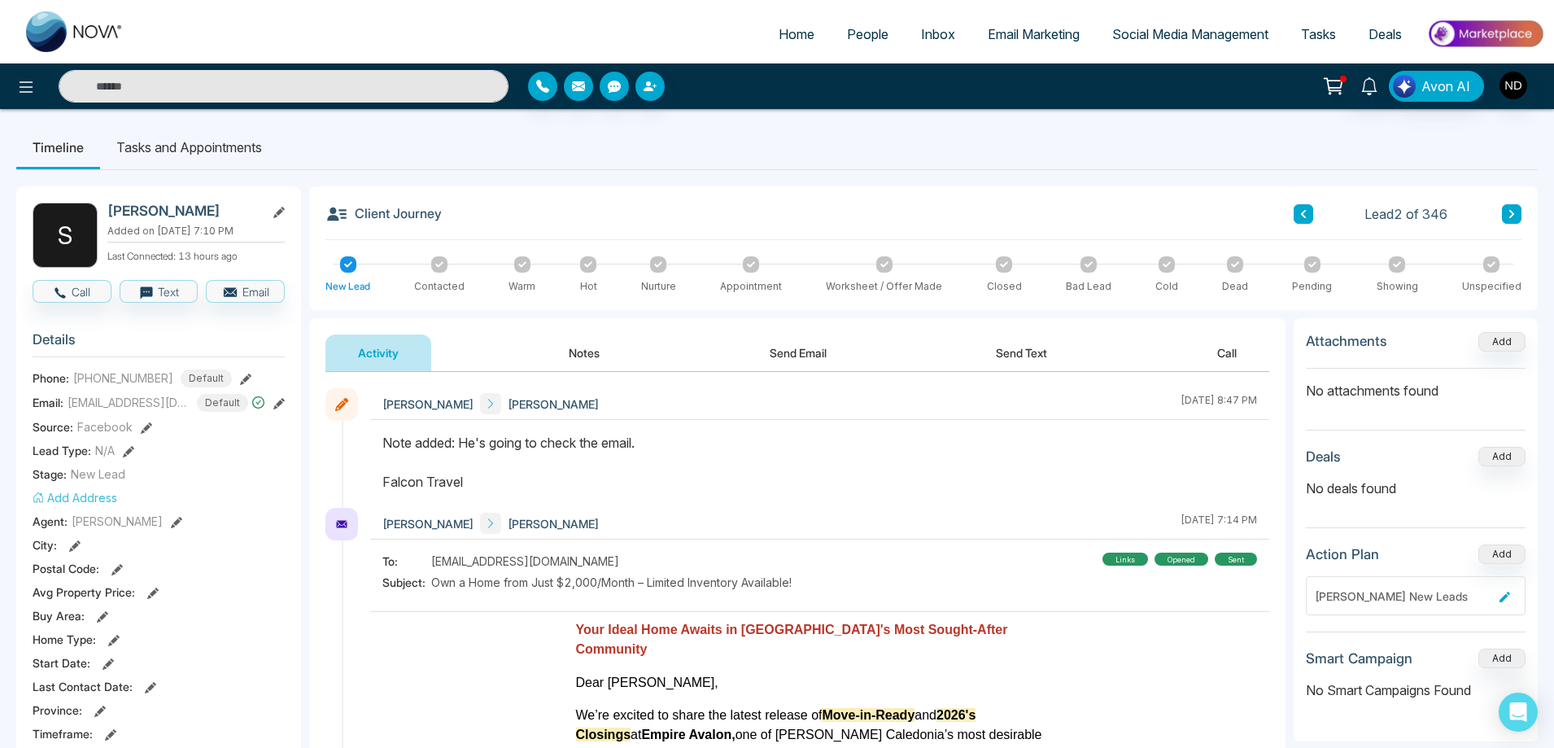
click at [432, 268] on div at bounding box center [439, 264] width 16 height 16
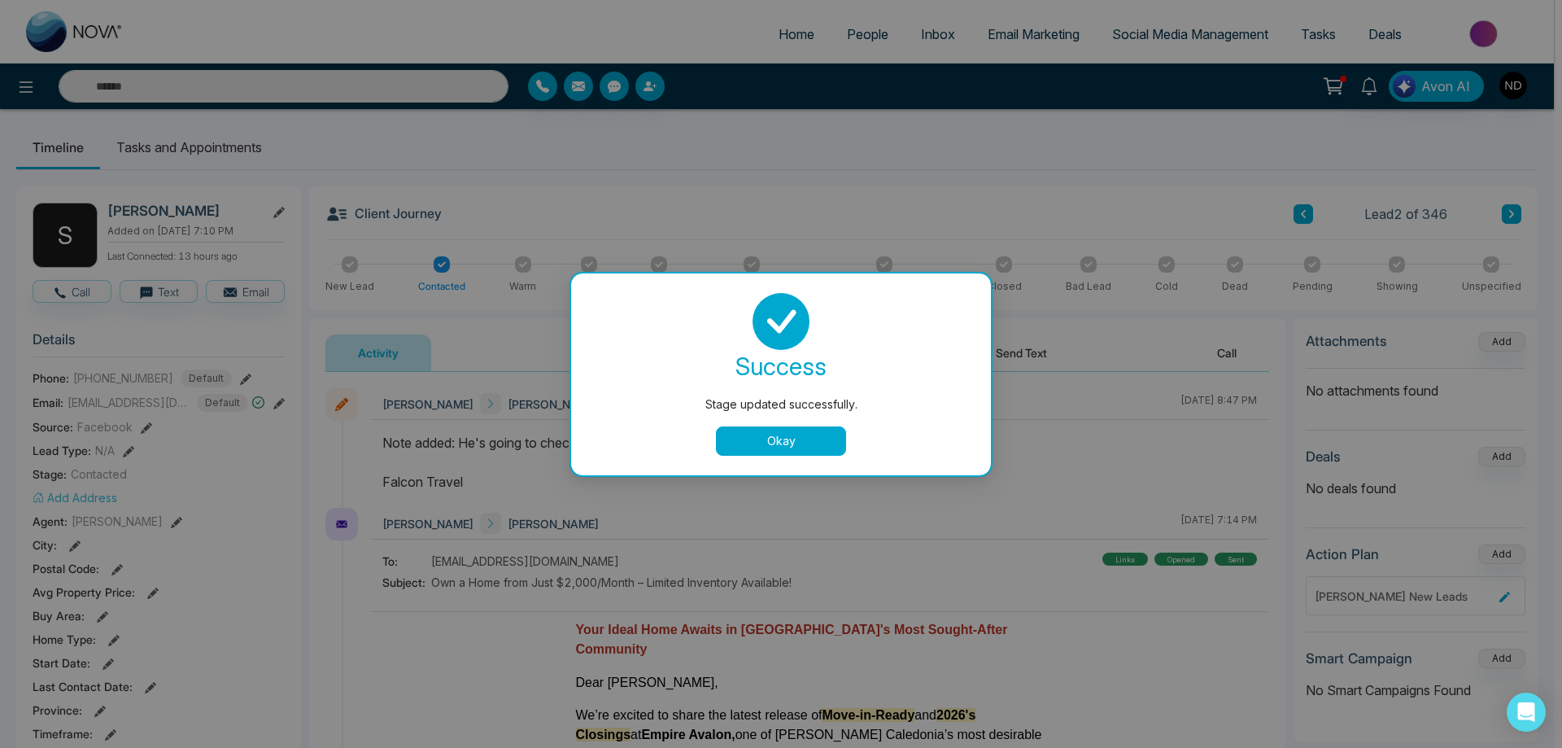
click at [772, 443] on button "Okay" at bounding box center [781, 440] width 130 height 29
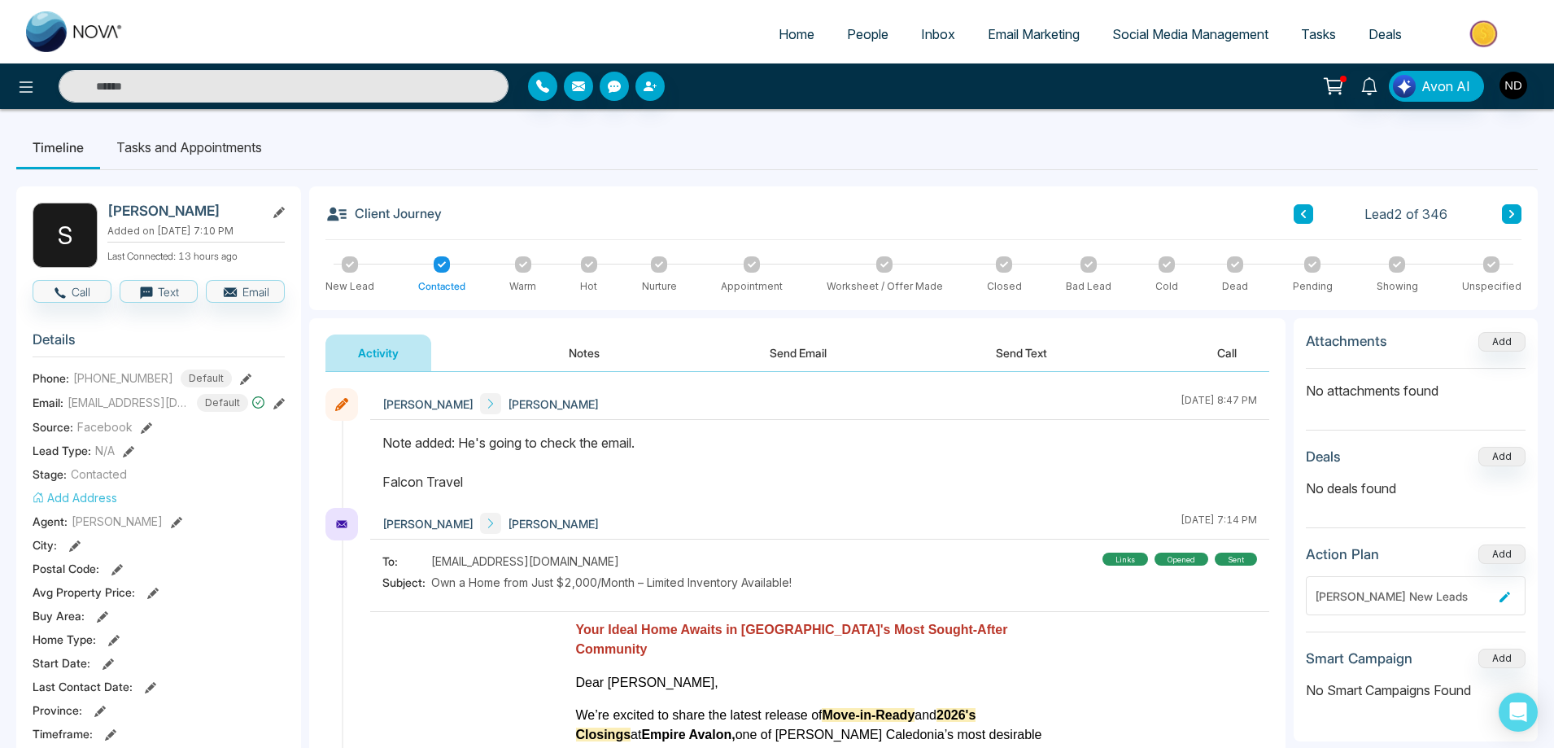
click at [1510, 216] on icon at bounding box center [1511, 214] width 5 height 8
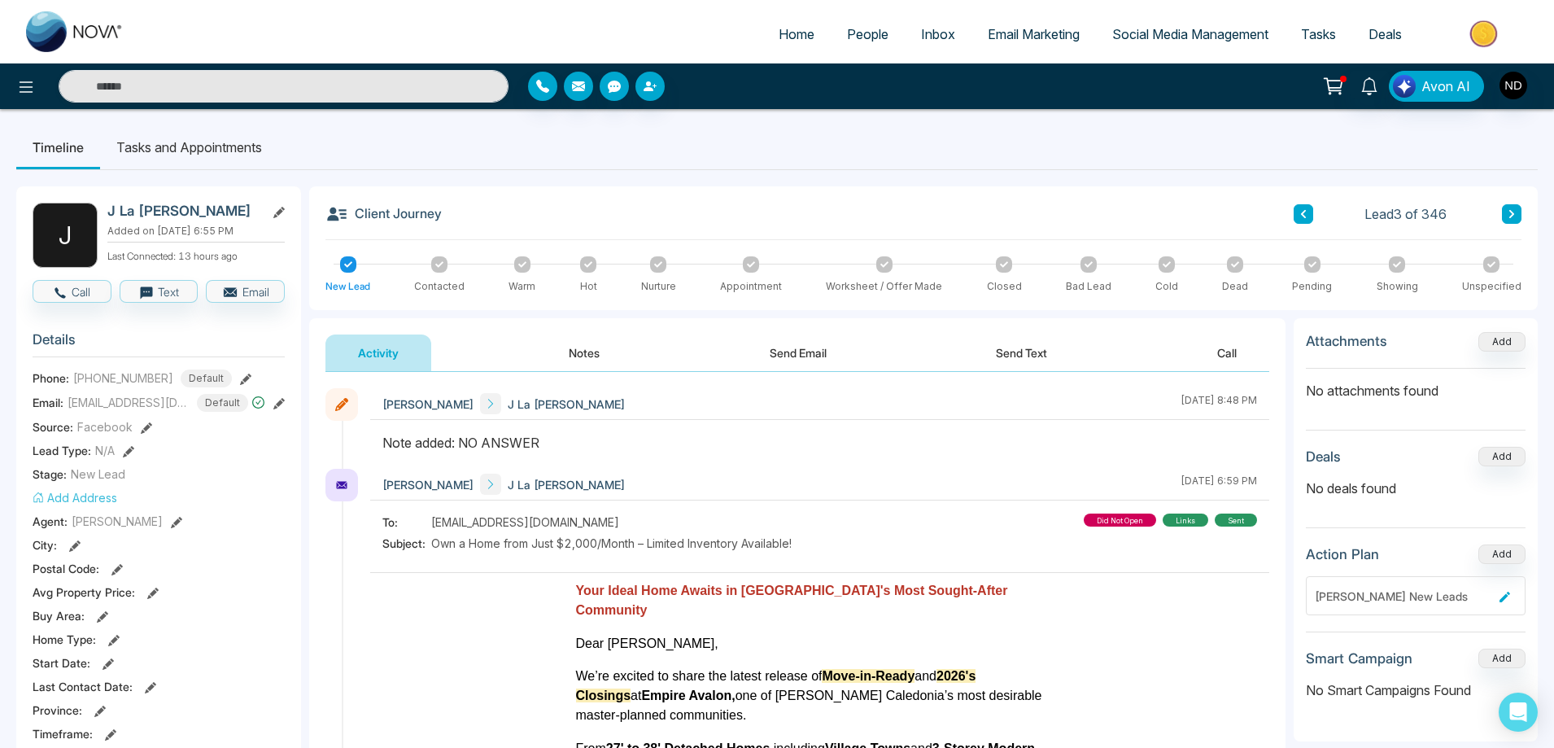
click at [1510, 216] on icon at bounding box center [1511, 214] width 5 height 8
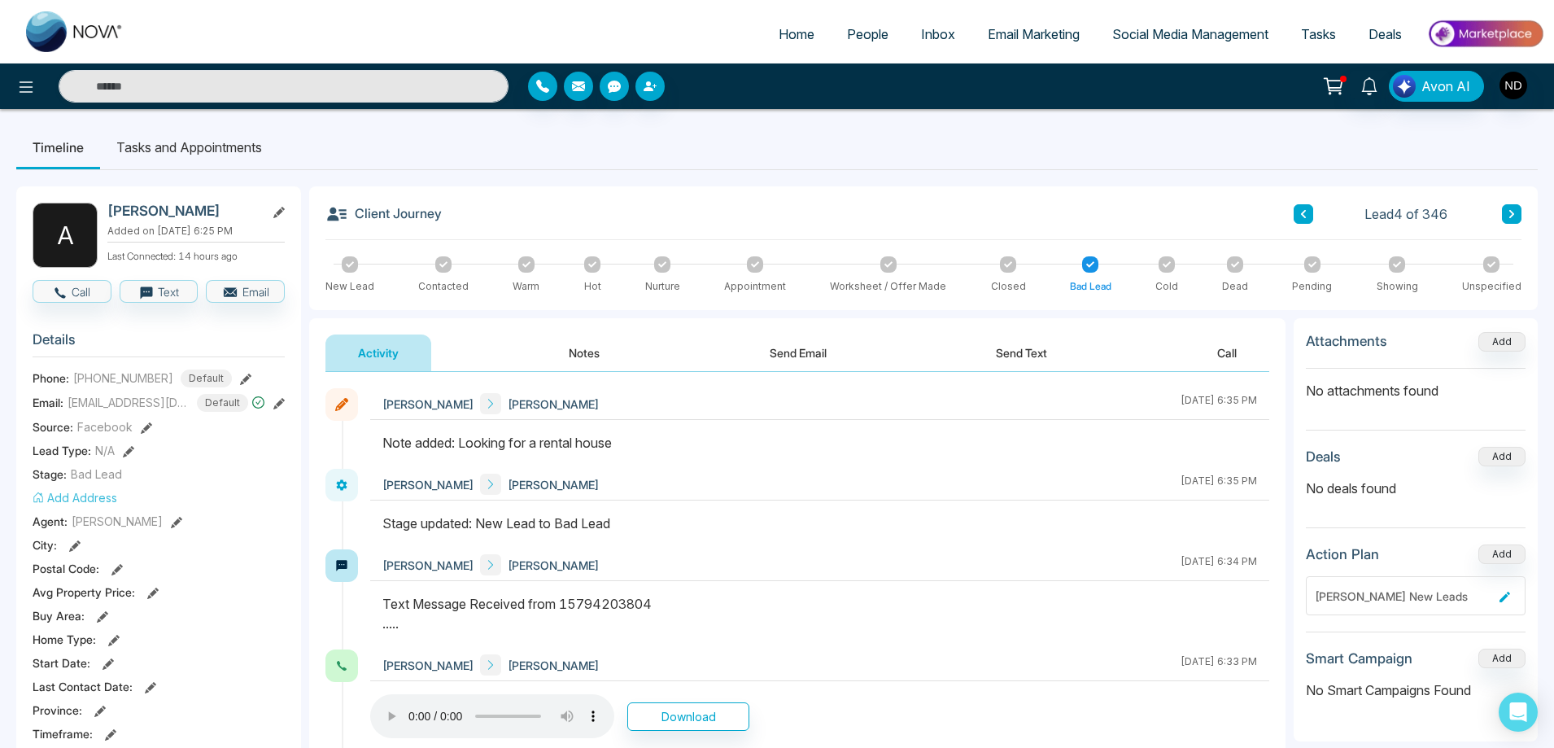
click at [1513, 212] on icon at bounding box center [1512, 214] width 8 height 10
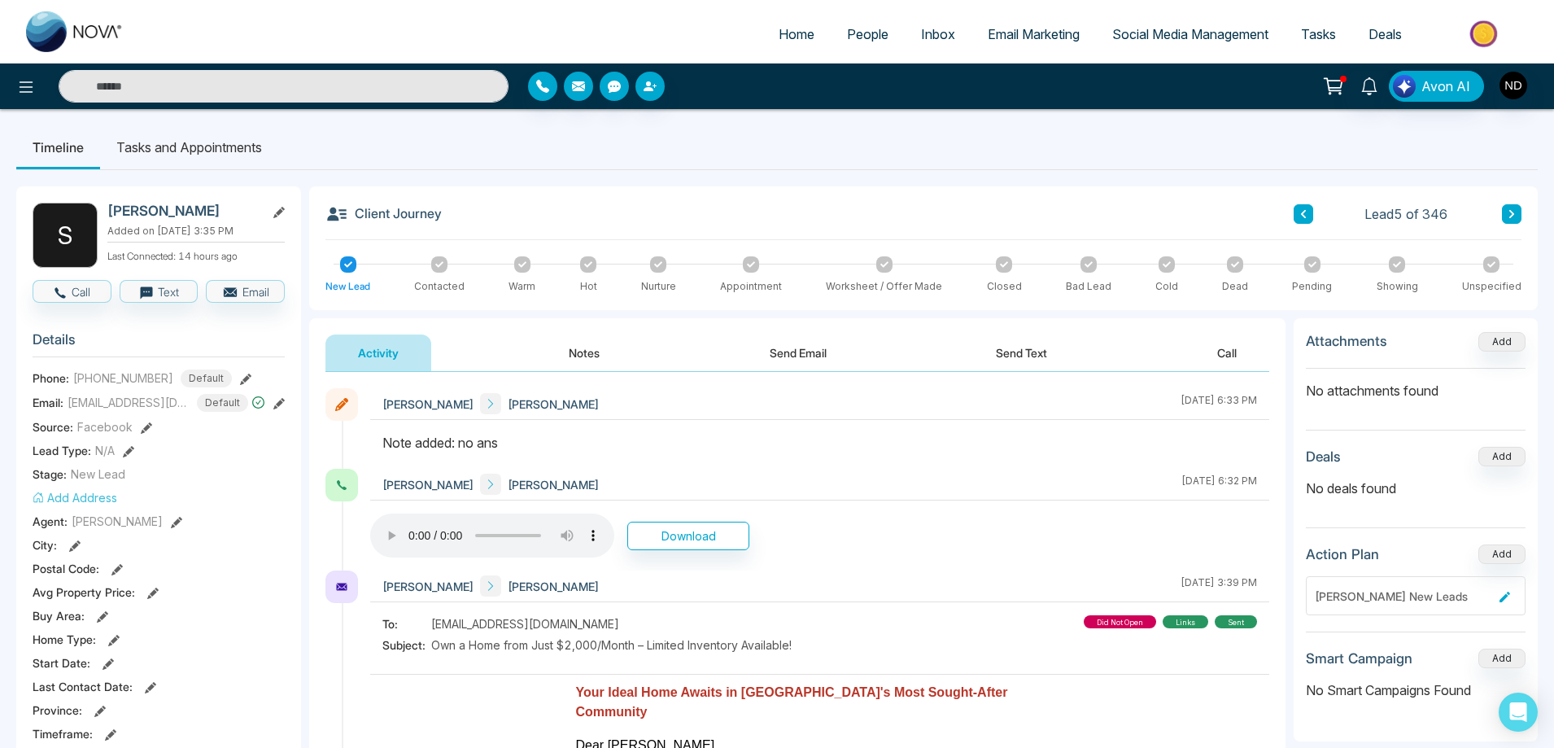
click at [866, 34] on span "People" at bounding box center [867, 34] width 41 height 16
